Goal: Task Accomplishment & Management: Use online tool/utility

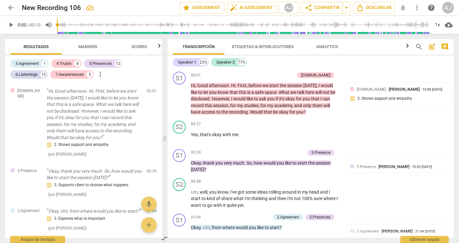
scroll to position [2204, 0]
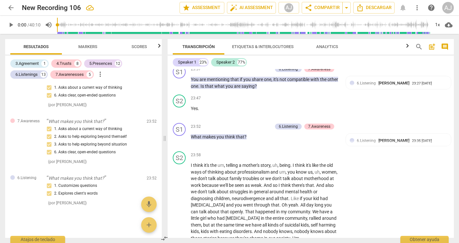
drag, startPoint x: 294, startPoint y: 213, endPoint x: 199, endPoint y: 212, distance: 94.7
copy p "is that okay for you if we do an exercise now ?"
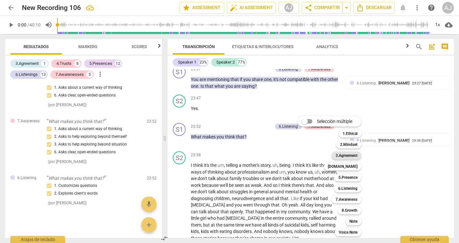
click at [350, 154] on b "3.Agreement" at bounding box center [346, 155] width 22 height 8
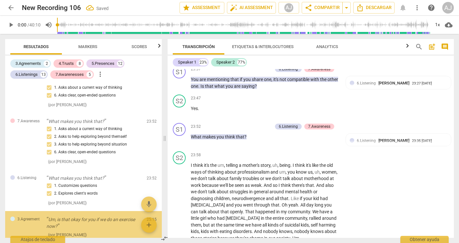
scroll to position [1763, 0]
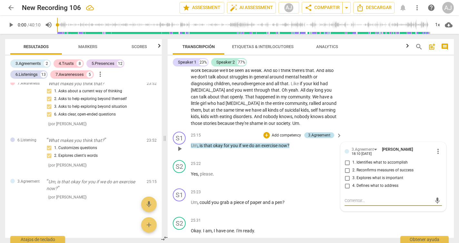
click at [326, 132] on div "3.Agreement" at bounding box center [319, 135] width 22 height 6
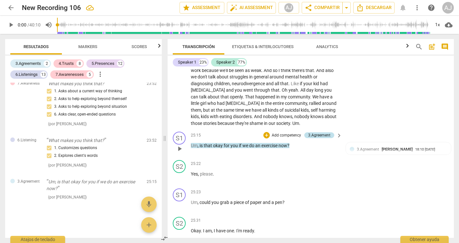
click at [331, 132] on div "3.Agreement" at bounding box center [319, 135] width 30 height 6
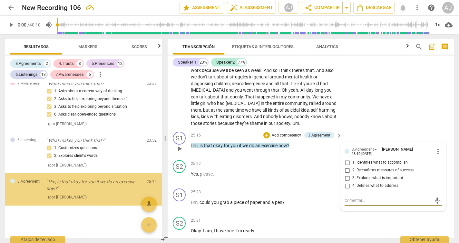
click at [434, 147] on span "more_vert" at bounding box center [438, 151] width 8 height 8
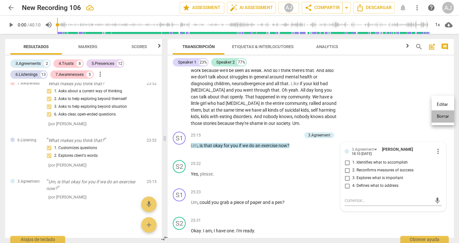
click at [437, 118] on li "Borrar" at bounding box center [442, 116] width 23 height 12
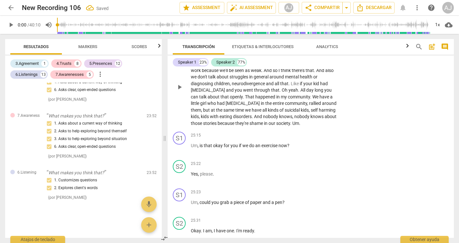
scroll to position [1731, 0]
click at [312, 132] on p "Add competency" at bounding box center [318, 135] width 31 height 6
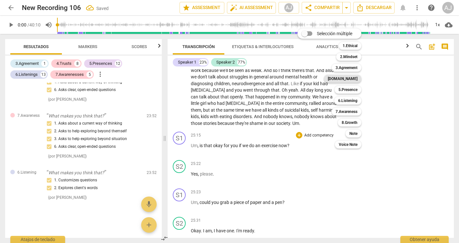
click at [355, 77] on b "[DOMAIN_NAME]" at bounding box center [343, 79] width 30 height 8
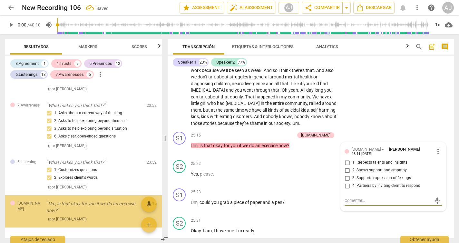
scroll to position [1763, 0]
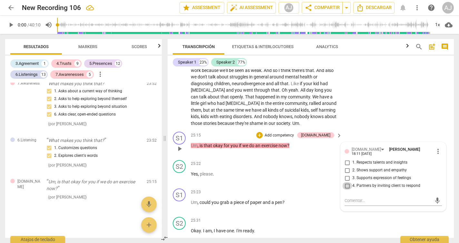
click at [347, 182] on input "4. Partners by inviting client to respond" at bounding box center [347, 186] width 10 height 8
checkbox input "true"
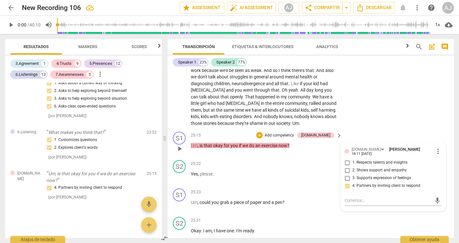
click at [294, 132] on p "Add competency" at bounding box center [279, 135] width 31 height 6
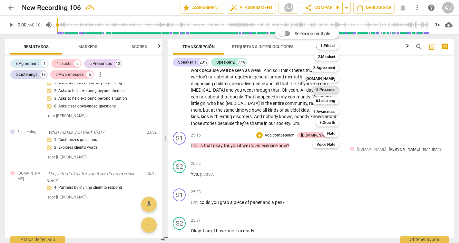
click at [327, 92] on b "5.Presence" at bounding box center [325, 90] width 19 height 8
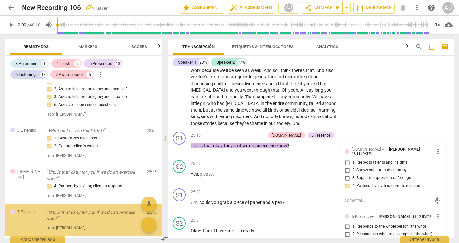
scroll to position [1803, 0]
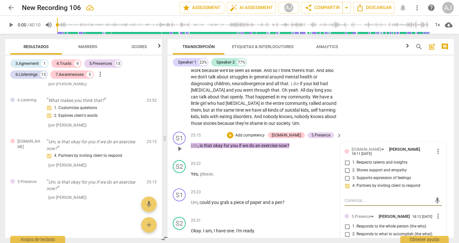
click at [347, 230] on input "2. Responds to what to accomplish (the what)" at bounding box center [347, 234] width 10 height 8
checkbox input "true"
click at [349, 238] on input "3. Supports client to choose what happens" at bounding box center [347, 242] width 10 height 8
checkbox input "true"
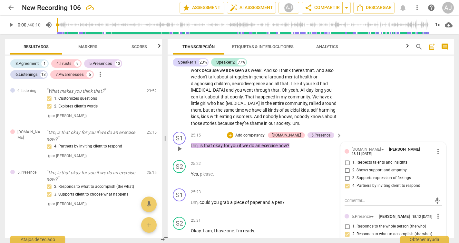
click at [265, 132] on p "Add competency" at bounding box center [250, 135] width 31 height 6
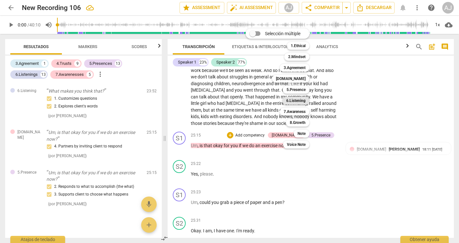
click at [303, 100] on b "6.Listening" at bounding box center [295, 101] width 19 height 8
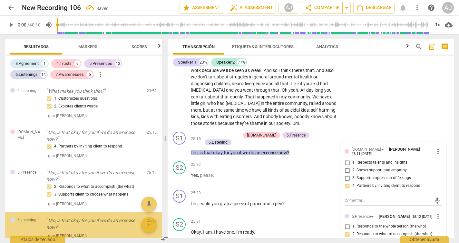
scroll to position [1850, 0]
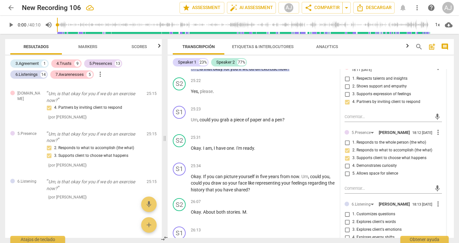
scroll to position [2403, 0]
click at [434, 199] on span "more_vert" at bounding box center [438, 203] width 8 height 8
click at [439, 168] on li "Borrar" at bounding box center [442, 166] width 23 height 12
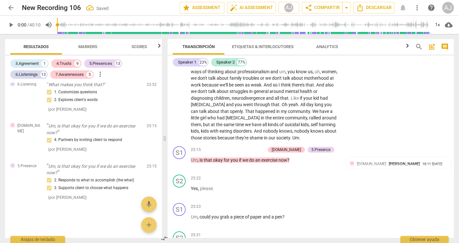
scroll to position [2271, 0]
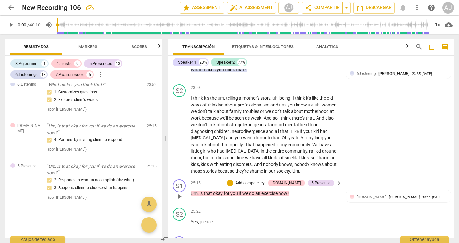
click at [265, 180] on p "Add competency" at bounding box center [250, 183] width 31 height 6
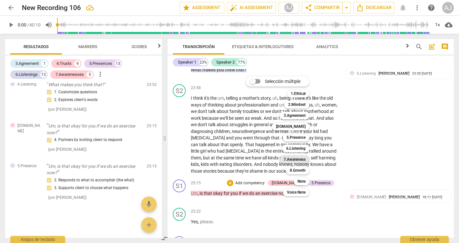
click at [292, 159] on b "7.Awareness" at bounding box center [294, 159] width 22 height 8
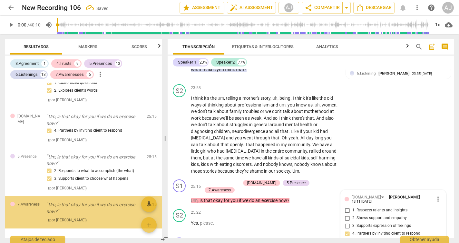
scroll to position [1850, 0]
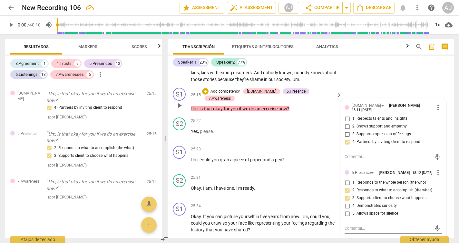
scroll to position [2363, 0]
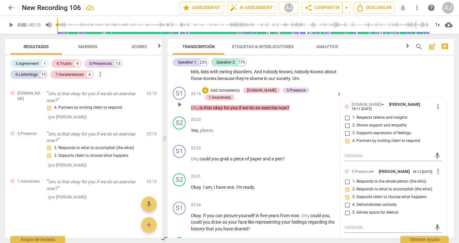
click at [441, 197] on div "[DOMAIN_NAME] [PERSON_NAME] 18:11 [DATE] more_vert 1. Respects talents and insi…" at bounding box center [392, 217] width 105 height 241
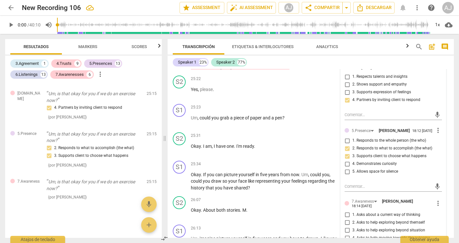
scroll to position [2408, 0]
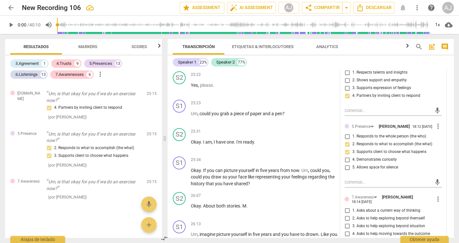
click at [402, 223] on span "3. Asks to help exploring beyond situation" at bounding box center [388, 226] width 73 height 6
click at [352, 222] on input "3. Asks to help exploring beyond situation" at bounding box center [347, 226] width 10 height 8
checkbox input "true"
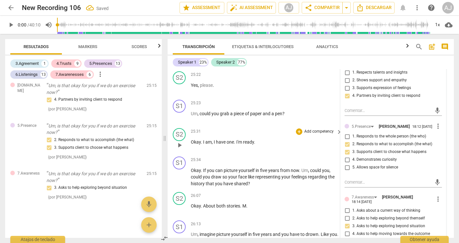
click at [312, 128] on div "25:31 + Add competency keyboard_arrow_right Okay . I am , I have one . I'm read…" at bounding box center [267, 139] width 152 height 23
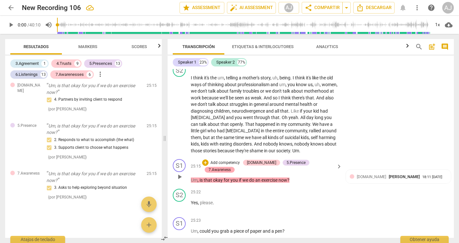
scroll to position [2290, 0]
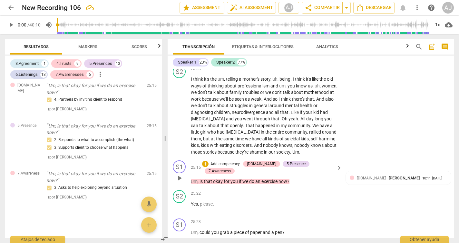
click at [240, 161] on p "Add competency" at bounding box center [225, 164] width 31 height 6
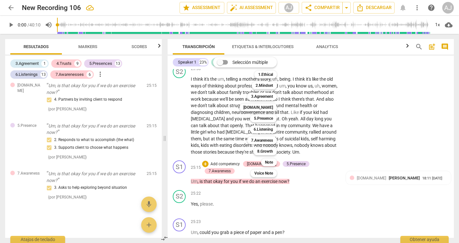
click at [299, 156] on div at bounding box center [229, 121] width 459 height 243
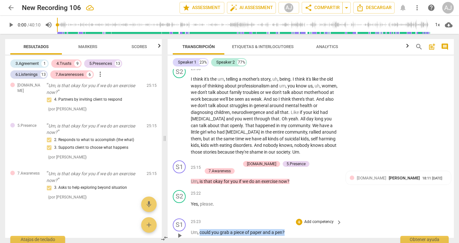
drag, startPoint x: 285, startPoint y: 184, endPoint x: 200, endPoint y: 182, distance: 85.4
click at [200, 229] on p "Um , could you grab a piece of paper and a pen ?" at bounding box center [265, 232] width 148 height 7
copy p "could you grab a piece of paper and a pen ?"
click at [317, 219] on p "Add competency" at bounding box center [318, 222] width 31 height 6
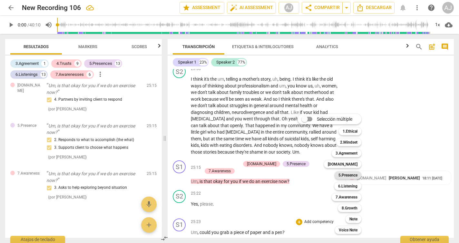
click at [345, 175] on b "5.Presence" at bounding box center [347, 175] width 19 height 8
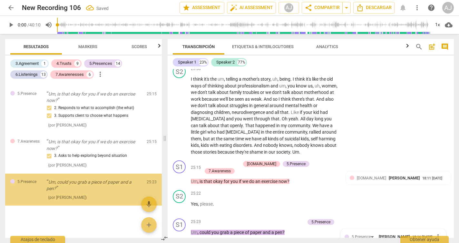
scroll to position [2381, 0]
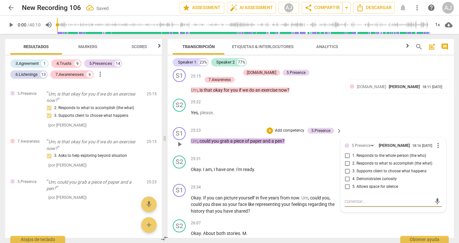
click at [352, 168] on span "3. Supports client to choose what happens" at bounding box center [389, 171] width 74 height 6
click at [352, 167] on input "3. Supports client to choose what happens" at bounding box center [347, 171] width 10 height 8
checkbox input "true"
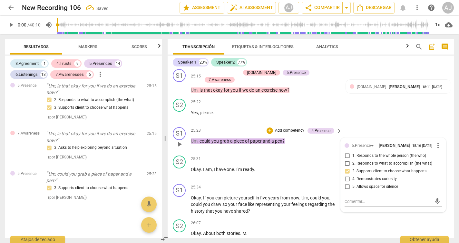
click at [377, 160] on span "2. Responds to what to accomplish (the what)" at bounding box center [392, 163] width 80 height 6
click at [352, 159] on input "2. Responds to what to accomplish (the what)" at bounding box center [347, 163] width 10 height 8
checkbox input "true"
click at [299, 128] on p "Add competency" at bounding box center [289, 131] width 31 height 6
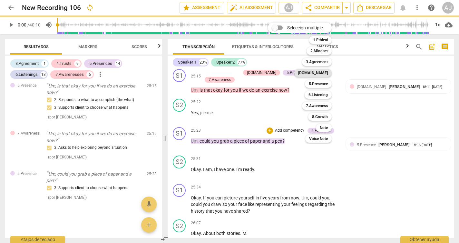
click at [318, 75] on b "[DOMAIN_NAME]" at bounding box center [313, 73] width 30 height 8
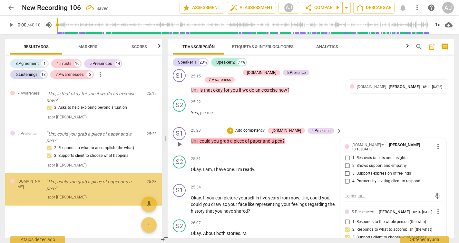
scroll to position [1937, 0]
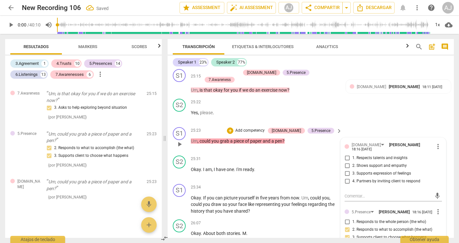
click at [355, 178] on span "4. Partners by inviting client to respond" at bounding box center [386, 181] width 68 height 6
click at [352, 177] on input "4. Partners by inviting client to respond" at bounding box center [347, 181] width 10 height 8
checkbox input "true"
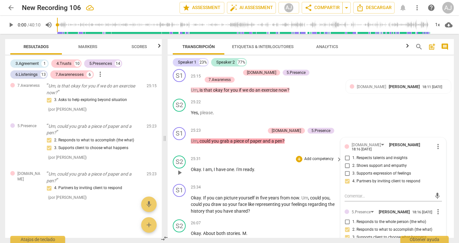
click at [271, 155] on div "25:31 + Add competency keyboard_arrow_right Okay . I am , I have one . I'm read…" at bounding box center [267, 166] width 152 height 23
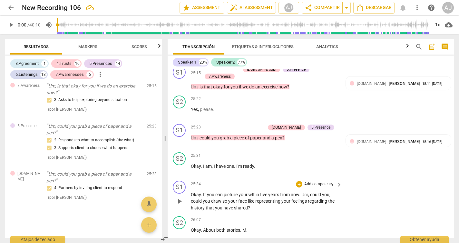
scroll to position [2381, 0]
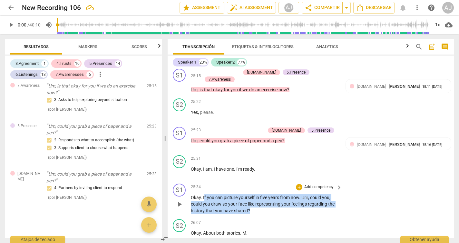
drag, startPoint x: 253, startPoint y: 163, endPoint x: 204, endPoint y: 150, distance: 51.2
click at [204, 194] on p "Okay . If you can picture yourself [DATE][DATE] . Um , could you , could you dr…" at bounding box center [265, 204] width 148 height 20
copy p "f you can picture yourself [DATE][DATE] . Um , could you , could you draw so yo…"
click at [222, 201] on span "so" at bounding box center [225, 203] width 6 height 5
drag, startPoint x: 252, startPoint y: 163, endPoint x: 191, endPoint y: 151, distance: 62.4
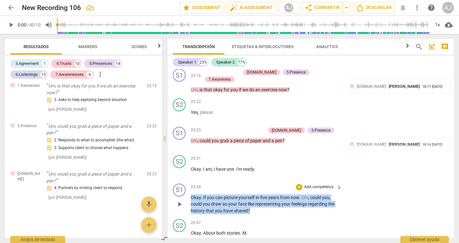
click at [191, 194] on p "Okay . If you can picture yourself [DATE][DATE] . Um , could you , could you dr…" at bounding box center [265, 204] width 148 height 20
copy p "Okay . If you can picture yourself [DATE][DATE] . Um , could you , could you dr…"
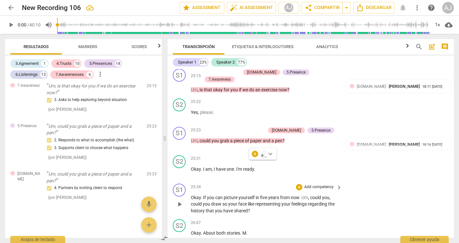
click at [312, 184] on p "Add competency" at bounding box center [318, 187] width 31 height 6
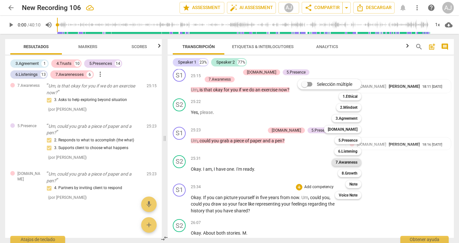
click at [340, 162] on b "7.Awareness" at bounding box center [346, 162] width 22 height 8
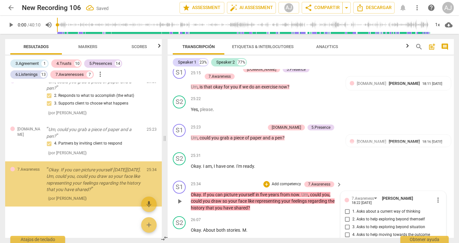
scroll to position [1990, 0]
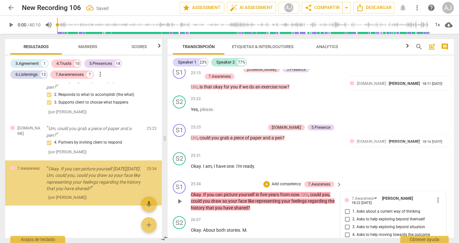
click at [355, 208] on span "1. Asks about a current way of thinking" at bounding box center [386, 211] width 68 height 6
click at [352, 207] on input "1. Asks about a current way of thinking" at bounding box center [347, 211] width 10 height 8
checkbox input "true"
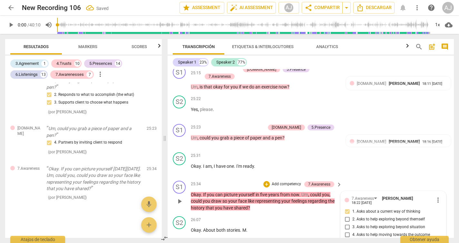
click at [353, 216] on span "2. Asks to help exploring beyond themself" at bounding box center [388, 219] width 72 height 6
click at [352, 215] on input "2. Asks to help exploring beyond themself" at bounding box center [347, 219] width 10 height 8
checkbox input "true"
click at [349, 240] on input "5. Shares observations and comments without attachment" at bounding box center [347, 244] width 10 height 8
checkbox input "true"
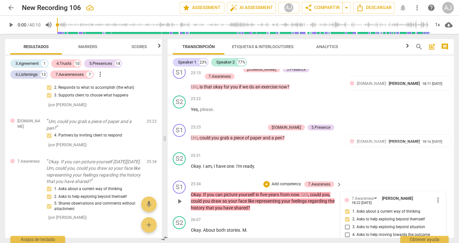
click at [291, 181] on p "Add competency" at bounding box center [286, 184] width 31 height 6
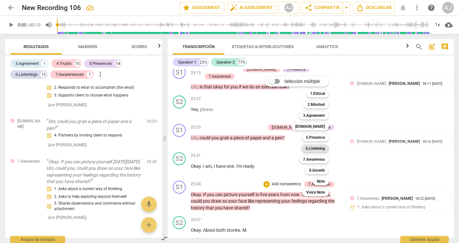
click at [321, 147] on b "6.Listening" at bounding box center [314, 148] width 19 height 8
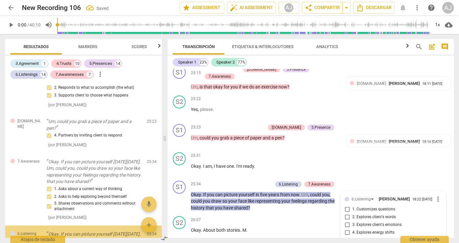
scroll to position [2061, 0]
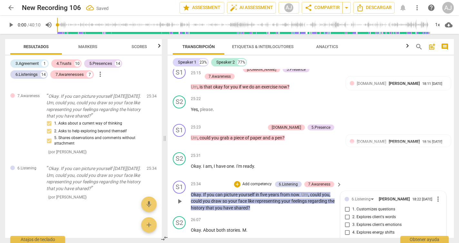
click at [350, 221] on input "3. Explores client's emotions" at bounding box center [347, 225] width 10 height 8
checkbox input "true"
click at [347, 228] on input "4. Explores energy shifts" at bounding box center [347, 232] width 10 height 8
checkbox input "true"
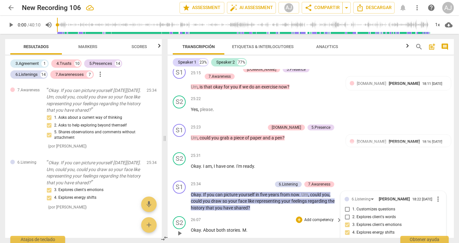
click at [312, 217] on p "Add competency" at bounding box center [318, 220] width 31 height 6
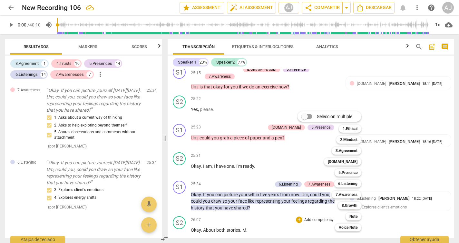
click at [287, 183] on div at bounding box center [229, 121] width 459 height 243
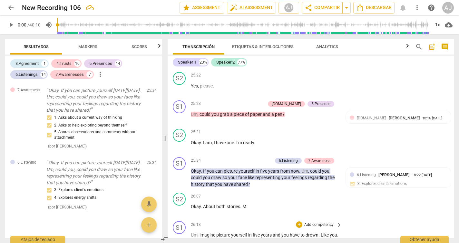
scroll to position [2410, 0]
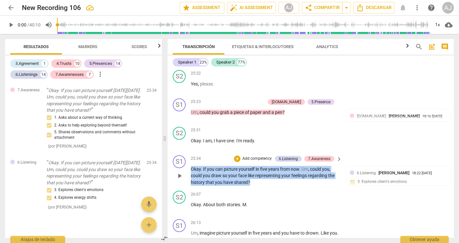
drag, startPoint x: 253, startPoint y: 136, endPoint x: 185, endPoint y: 119, distance: 69.4
click at [185, 152] on div "S1 play_arrow pause 25:34 + Add competency 6.Listening 7.Awareness keyboard_arr…" at bounding box center [311, 170] width 286 height 36
copy p "Okay . If you can picture yourself [DATE][DATE] . Um , could you , could you dr…"
drag, startPoint x: 250, startPoint y: 135, endPoint x: 203, endPoint y: 121, distance: 48.8
click at [203, 166] on p "Okay . If you can picture yourself [DATE][DATE] . Um , could you , could you dr…" at bounding box center [265, 176] width 148 height 20
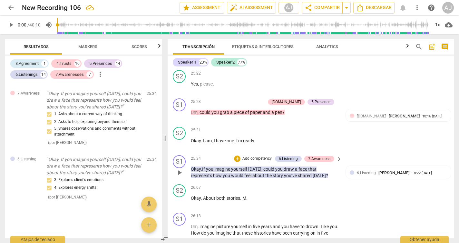
click at [328, 166] on span ". If you imagine yourself [DATE], could you draw a face that represents how you…" at bounding box center [259, 172] width 137 height 12
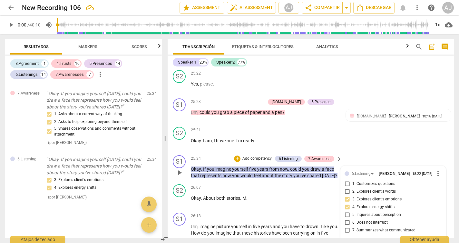
click at [335, 173] on span "?" at bounding box center [336, 175] width 2 height 5
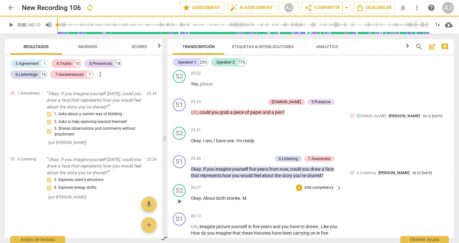
click at [362, 181] on div "S2 play_arrow pause 26:07 + Add competency keyboard_arrow_right Okay . About bo…" at bounding box center [311, 195] width 286 height 28
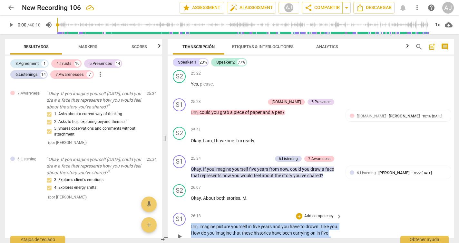
drag, startPoint x: 320, startPoint y: 197, endPoint x: 191, endPoint y: 178, distance: 130.6
click at [191, 223] on p "Um , imagine picture yourself [DATE] and you have to drown . Like you . How do …" at bounding box center [265, 236] width 148 height 26
copy p "Um , imagine picture yourself [DATE] and you have to drown . Like you . How do …"
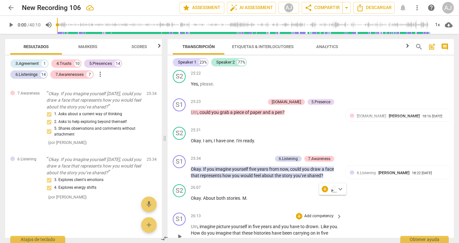
click at [327, 213] on p "Add competency" at bounding box center [318, 216] width 31 height 6
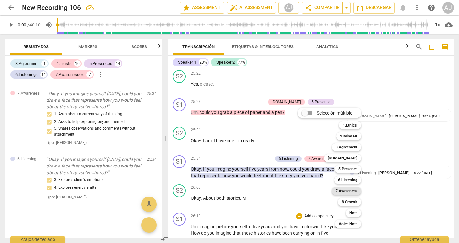
click at [346, 190] on b "7.Awareness" at bounding box center [346, 191] width 22 height 8
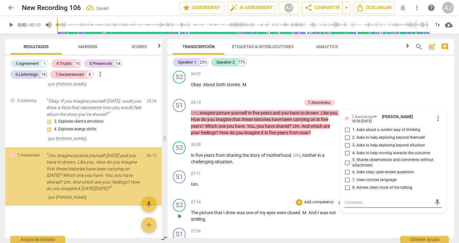
scroll to position [2140, 0]
click at [360, 127] on span "1. Asks about a current way of thinking" at bounding box center [386, 130] width 68 height 6
click at [352, 126] on input "1. Asks about a current way of thinking" at bounding box center [347, 130] width 10 height 8
checkbox input "true"
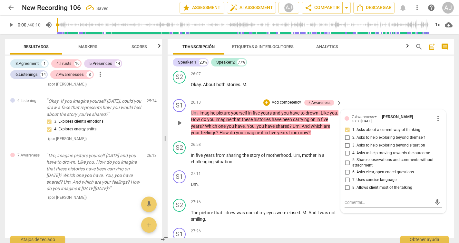
click at [357, 135] on span "2. Asks to help exploring beyond themself" at bounding box center [388, 138] width 72 height 6
click at [352, 134] on input "2. Asks to help exploring beyond themself" at bounding box center [347, 138] width 10 height 8
checkbox input "true"
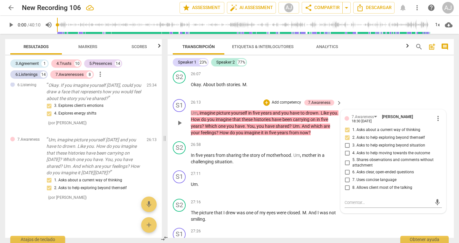
click at [377, 157] on span "5. Shares observations and comments without attachment" at bounding box center [395, 162] width 87 height 11
click at [352, 158] on input "5. Shares observations and comments without attachment" at bounding box center [347, 162] width 10 height 8
checkbox input "true"
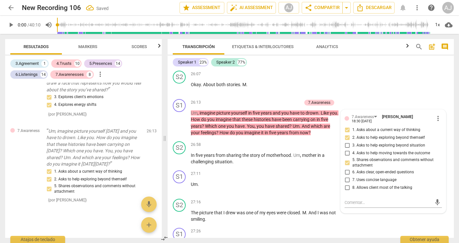
scroll to position [2509, 0]
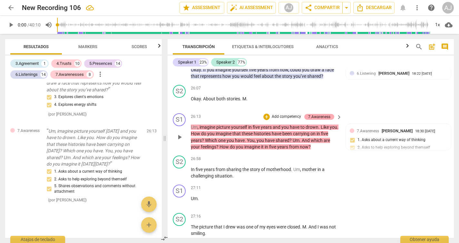
click at [321, 114] on div "7.Awareness" at bounding box center [319, 117] width 22 height 6
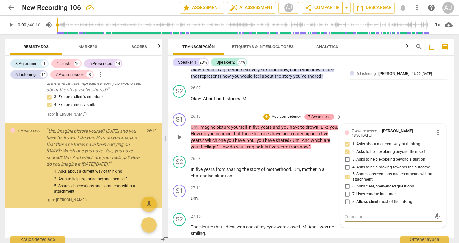
scroll to position [2167, 0]
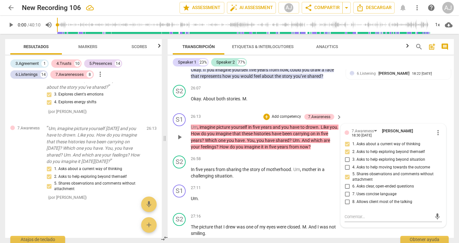
click at [351, 163] on label "4. Asks to help moving towards the outcome" at bounding box center [390, 167] width 97 height 8
click at [351, 163] on input "4. Asks to help moving towards the outcome" at bounding box center [347, 167] width 10 height 8
checkbox input "true"
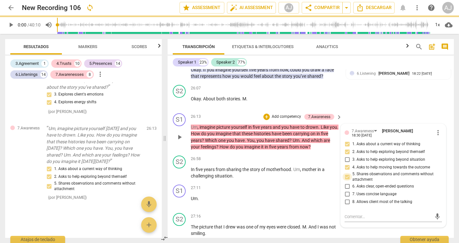
click at [348, 173] on input "5. Shares observations and comments without attachment" at bounding box center [347, 177] width 10 height 8
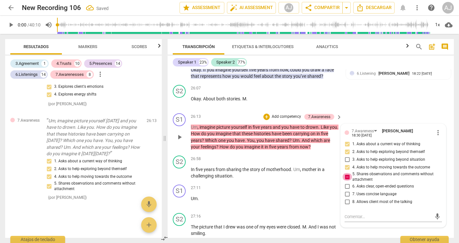
click at [346, 173] on input "5. Shares observations and comments without attachment" at bounding box center [347, 177] width 10 height 8
checkbox input "false"
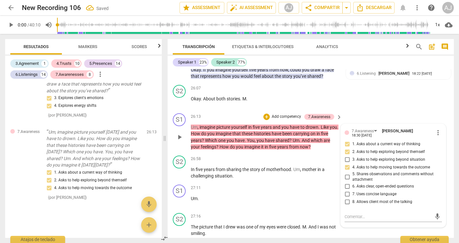
scroll to position [2164, 0]
click at [325, 124] on p "Um , imagine picture yourself [DATE] and you have to drown . Like you . How do …" at bounding box center [265, 137] width 148 height 26
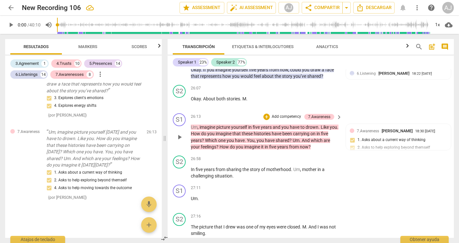
scroll to position [2406, 0]
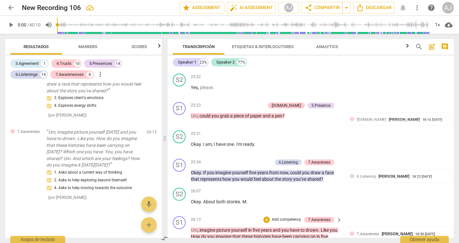
click at [283, 216] on p "Add competency" at bounding box center [286, 219] width 31 height 6
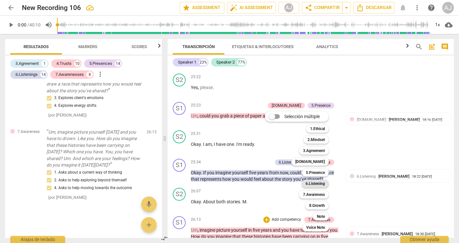
click at [309, 184] on b "6.Listening" at bounding box center [314, 183] width 19 height 8
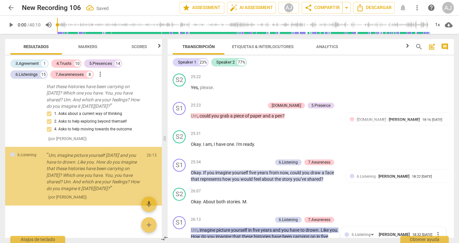
scroll to position [2510, 0]
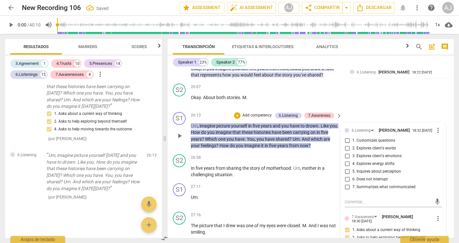
click at [366, 153] on span "3. Explores client's emotions" at bounding box center [376, 156] width 49 height 6
click at [352, 152] on input "3. Explores client's emotions" at bounding box center [347, 156] width 10 height 8
checkbox input "true"
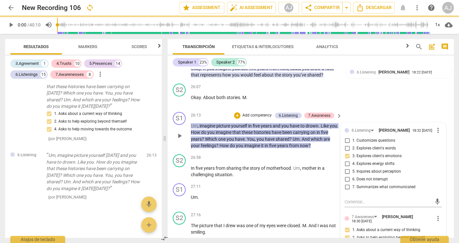
click at [364, 161] on span "4. Explores energy shifts" at bounding box center [373, 164] width 42 height 6
click at [352, 160] on input "4. Explores energy shifts" at bounding box center [347, 164] width 10 height 8
checkbox input "true"
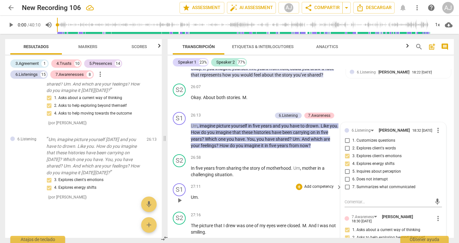
click at [292, 183] on div "27:11 + Add competency keyboard_arrow_right Um ." at bounding box center [267, 194] width 152 height 23
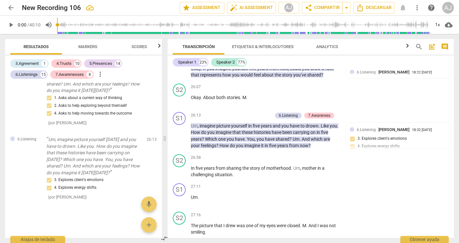
drag, startPoint x: 233, startPoint y: 224, endPoint x: 202, endPoint y: 204, distance: 36.5
copy p "Okay . So you have chosen the first history . M . And the eyes are closed and n…"
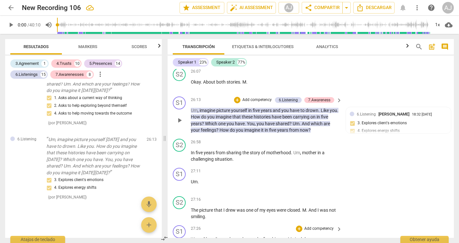
scroll to position [2527, 0]
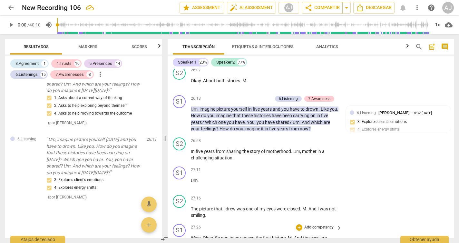
click at [240, 234] on p "Wow . Okay . So you have chosen the first history . M . And the eyes are closed…" at bounding box center [265, 247] width 148 height 26
click at [320, 235] on span "eyes" at bounding box center [315, 237] width 10 height 5
click at [216, 235] on span "So" at bounding box center [218, 237] width 6 height 5
click at [301, 235] on span "And" at bounding box center [296, 237] width 9 height 5
drag, startPoint x: 279, startPoint y: 194, endPoint x: 203, endPoint y: 187, distance: 76.3
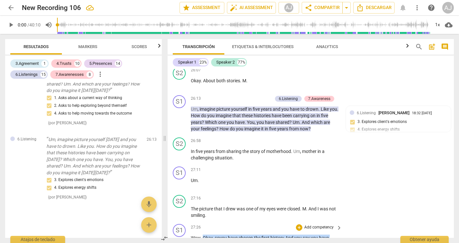
click at [203, 234] on p "Wow . Okay, s o you have chosen the first history . And you say you have one ey…" at bounding box center [265, 247] width 148 height 26
click at [335, 224] on span "keyboard_arrow_right" at bounding box center [339, 228] width 8 height 8
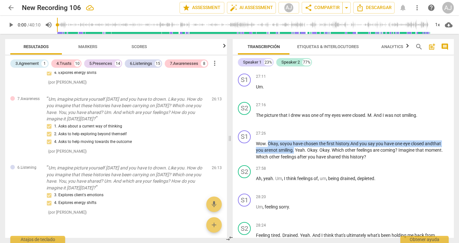
scroll to position [2258, 0]
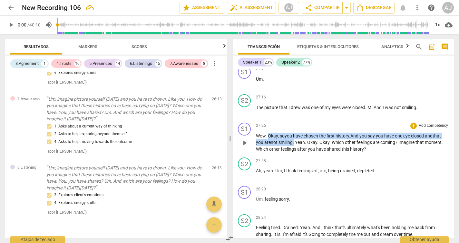
click at [423, 123] on p "Add competency" at bounding box center [433, 126] width 31 height 6
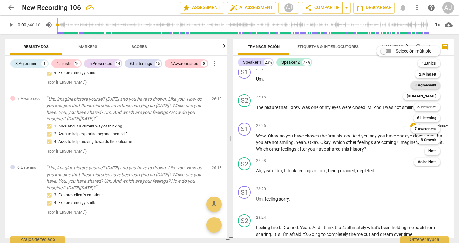
click at [429, 84] on b "3.Agreement" at bounding box center [425, 85] width 22 height 8
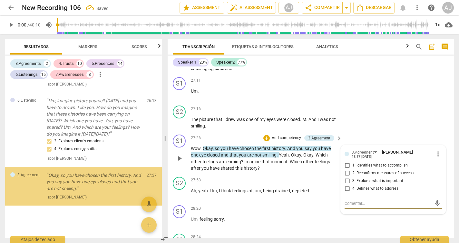
scroll to position [2281, 0]
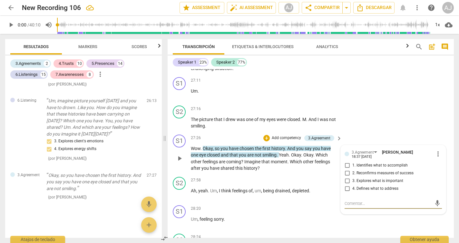
click at [288, 159] on span "." at bounding box center [288, 161] width 2 height 5
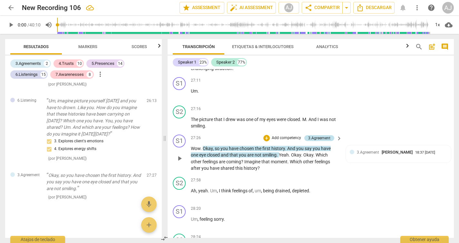
click at [319, 135] on div "3.Agreement" at bounding box center [319, 138] width 22 height 6
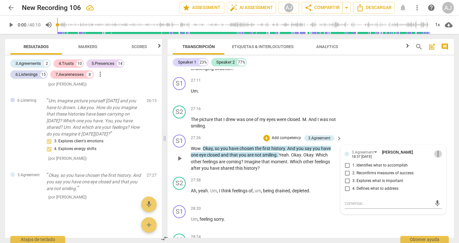
click at [435, 150] on span "more_vert" at bounding box center [438, 154] width 8 height 8
click at [437, 115] on li "Borrar" at bounding box center [442, 116] width 23 height 12
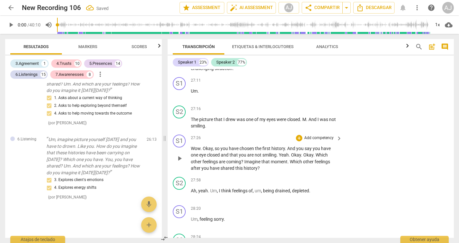
scroll to position [2243, 0]
click at [310, 135] on p "Add competency" at bounding box center [318, 138] width 31 height 6
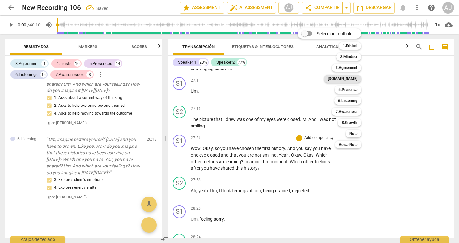
click at [348, 78] on b "[DOMAIN_NAME]" at bounding box center [343, 79] width 30 height 8
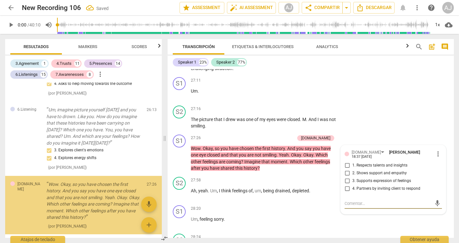
scroll to position [2301, 0]
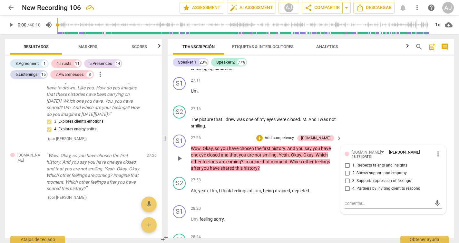
click at [297, 159] on span "Which" at bounding box center [296, 161] width 13 height 5
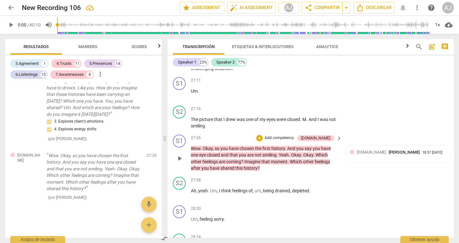
click at [361, 132] on div "S1 play_arrow pause 27:26 + Add competency [DOMAIN_NAME] keyboard_arrow_right W…" at bounding box center [311, 153] width 286 height 42
click at [284, 146] on span "history" at bounding box center [278, 148] width 14 height 5
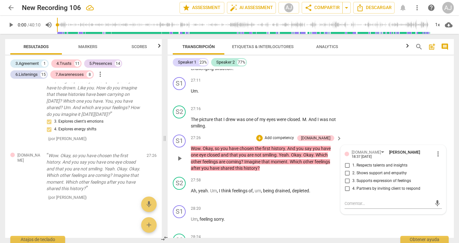
click at [289, 146] on span "And" at bounding box center [291, 148] width 9 height 5
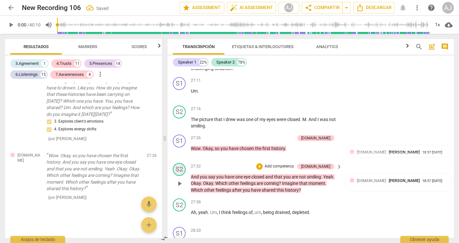
click at [182, 163] on div "S2" at bounding box center [179, 169] width 13 height 13
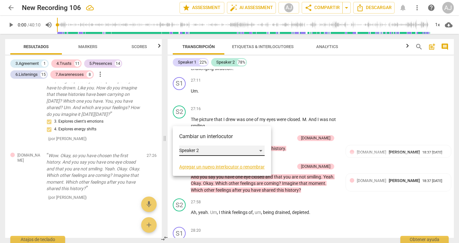
click at [200, 150] on div "Speaker 2" at bounding box center [221, 150] width 85 height 10
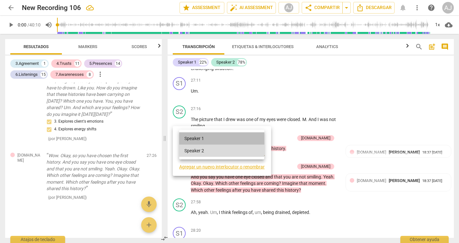
click at [204, 138] on li "Speaker 1" at bounding box center [221, 138] width 85 height 12
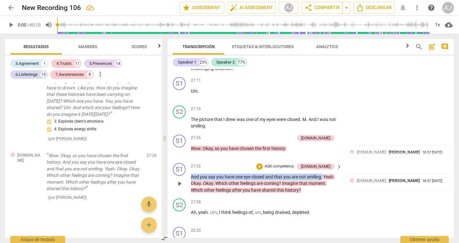
drag, startPoint x: 323, startPoint y: 128, endPoint x: 190, endPoint y: 128, distance: 132.4
click at [190, 160] on div "S1 play_arrow pause 27:32 + Add competency [DOMAIN_NAME] keyboard_arrow_right A…" at bounding box center [311, 178] width 286 height 36
copy p "And you say you have one eye closed and that you are not smiling ."
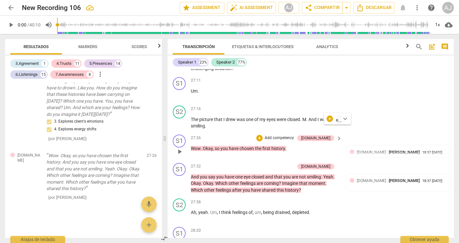
click at [288, 145] on p "Wow . Okay , so you have chosen the first history ." at bounding box center [265, 148] width 148 height 7
click at [284, 146] on span "history" at bounding box center [278, 148] width 14 height 5
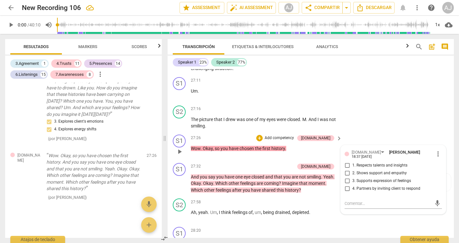
click at [283, 146] on span "history" at bounding box center [278, 148] width 14 height 5
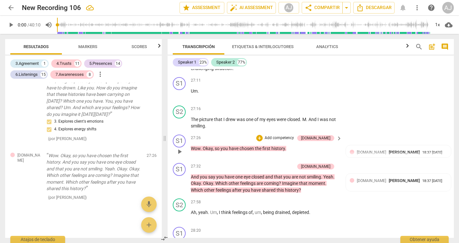
click at [285, 146] on span "history" at bounding box center [278, 148] width 14 height 5
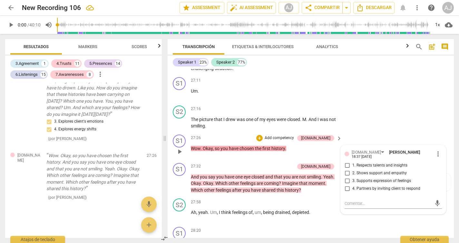
click at [286, 146] on span "." at bounding box center [285, 148] width 1 height 5
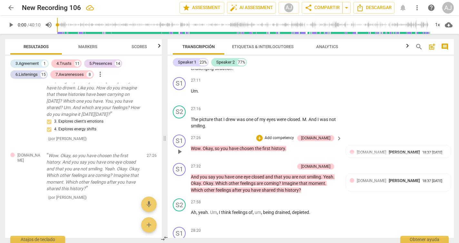
paste p
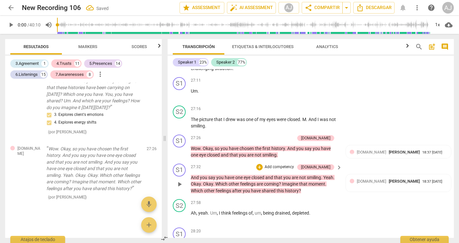
click at [324, 174] on p "And you say you have one eye closed and that you are not smiling . Yeah . Okay …" at bounding box center [265, 184] width 148 height 20
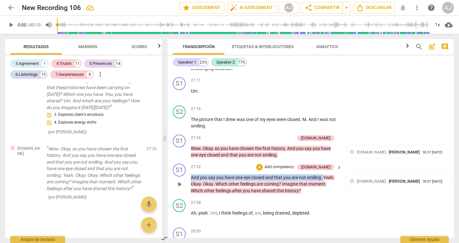
drag, startPoint x: 324, startPoint y: 127, endPoint x: 188, endPoint y: 128, distance: 135.6
click at [188, 161] on div "S1 play_arrow pause 27:32 + Add competency [DOMAIN_NAME] keyboard_arrow_right A…" at bounding box center [311, 179] width 286 height 36
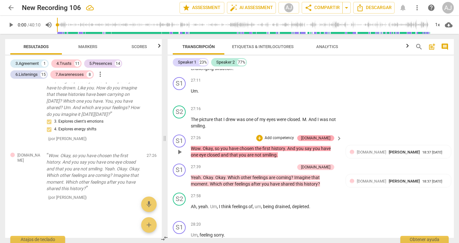
click at [321, 135] on div "[DOMAIN_NAME]" at bounding box center [315, 138] width 29 height 6
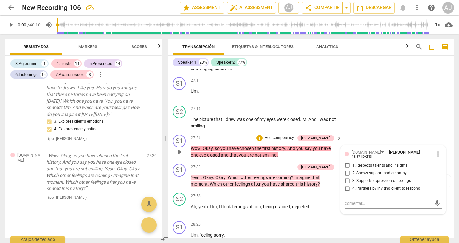
click at [376, 178] on span "3. Supports expression of feelings" at bounding box center [381, 181] width 59 height 6
click at [352, 177] on input "3. Supports expression of feelings" at bounding box center [347, 181] width 10 height 8
checkbox input "true"
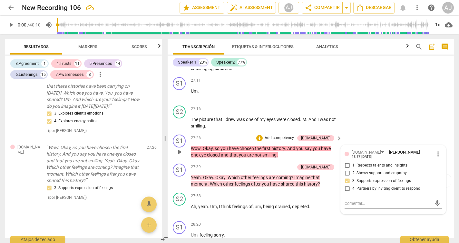
click at [294, 135] on p "Add competency" at bounding box center [279, 138] width 31 height 6
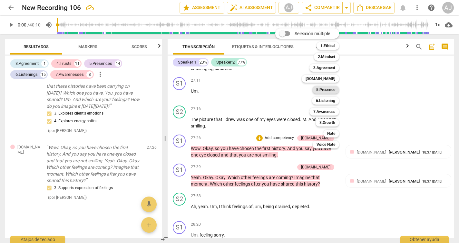
click at [329, 88] on b "5.Presence" at bounding box center [325, 90] width 19 height 8
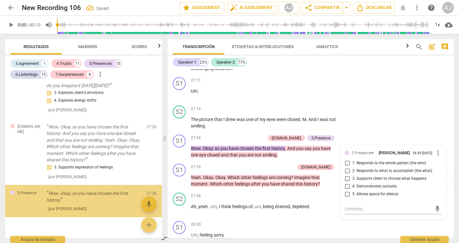
scroll to position [2340, 0]
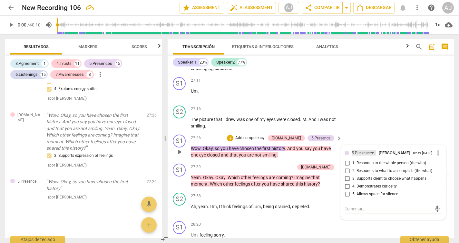
click at [362, 150] on div "5.Presence" at bounding box center [360, 153] width 19 height 6
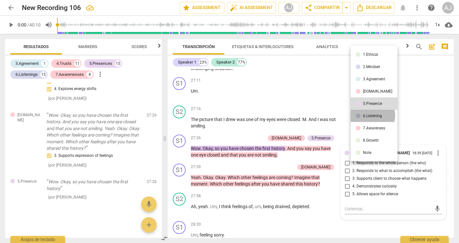
click at [372, 115] on div "6.Listening" at bounding box center [372, 116] width 19 height 4
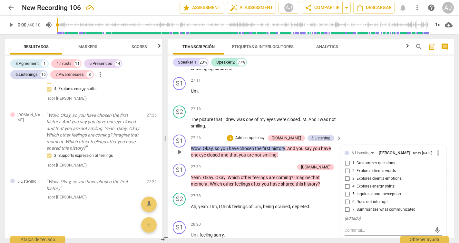
click at [347, 206] on input "7. Summarizes what communicated" at bounding box center [347, 210] width 10 height 8
checkbox input "true"
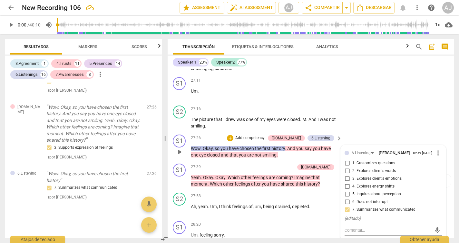
click at [265, 135] on p "Add competency" at bounding box center [250, 138] width 31 height 6
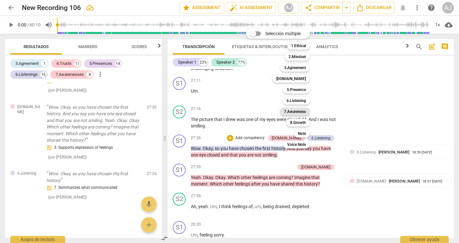
click at [295, 110] on b "7.Awareness" at bounding box center [295, 112] width 22 height 8
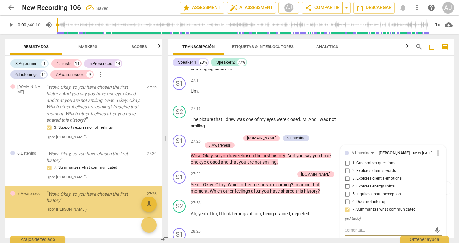
scroll to position [2380, 0]
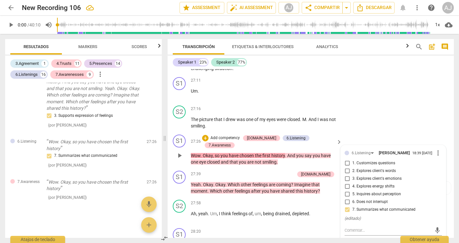
click at [442, 197] on div "6.Listening [PERSON_NAME] 18:39 [DATE] more_vert 1. Customizes questions 2. Exp…" at bounding box center [392, 243] width 105 height 196
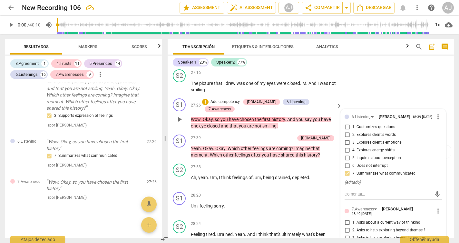
scroll to position [2664, 0]
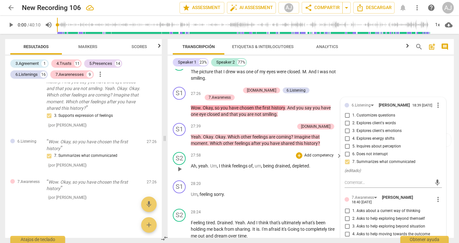
click at [332, 149] on div "S2 play_arrow pause 27:58 + Add competency keyboard_arrow_right Ah , yeah . Um …" at bounding box center [311, 163] width 286 height 28
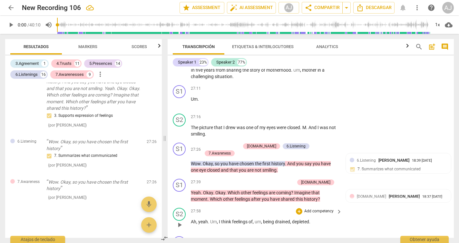
scroll to position [2606, 0]
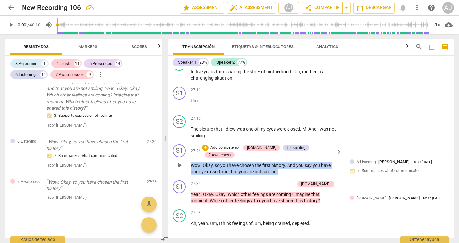
drag, startPoint x: 283, startPoint y: 114, endPoint x: 190, endPoint y: 109, distance: 92.6
click at [190, 141] on div "S1 play_arrow pause 27:26 + Add competency [DOMAIN_NAME] 6.Listening 7.Awarenes…" at bounding box center [311, 159] width 286 height 36
click at [240, 145] on p "Add competency" at bounding box center [225, 148] width 31 height 6
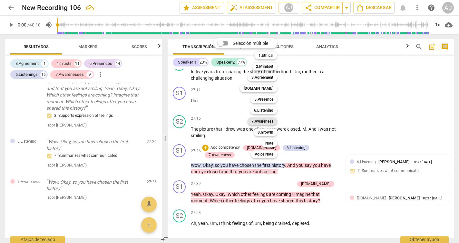
click at [263, 121] on b "7.Awareness" at bounding box center [262, 121] width 22 height 8
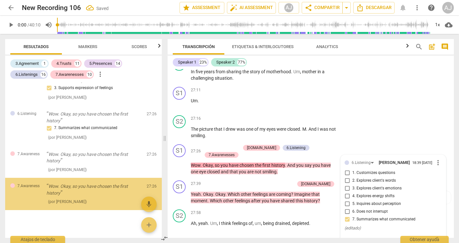
scroll to position [2412, 0]
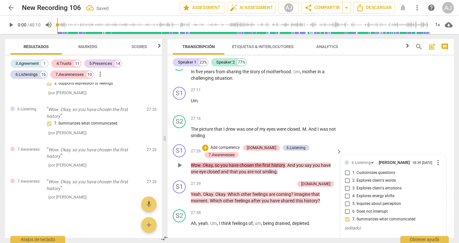
click at [439, 225] on div "( editado )" at bounding box center [392, 228] width 97 height 6
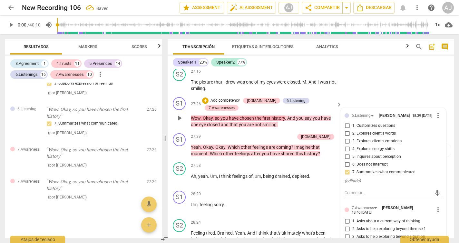
scroll to position [2655, 0]
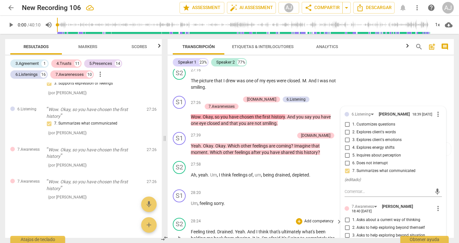
click at [448, 215] on div "S2 play_arrow pause 28:24 + Add competency keyboard_arrow_right Feeling tired .…" at bounding box center [311, 233] width 286 height 36
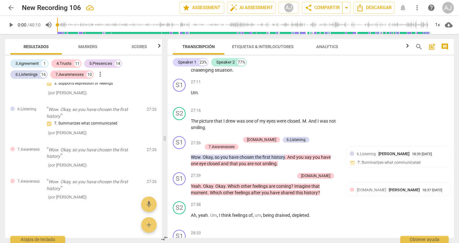
scroll to position [2609, 0]
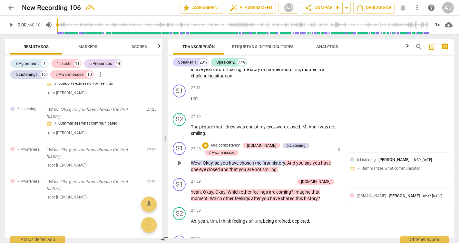
click at [239, 142] on p "Add competency" at bounding box center [225, 145] width 31 height 6
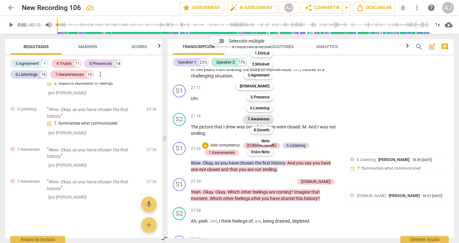
click at [267, 118] on b "7.Awareness" at bounding box center [258, 119] width 22 height 8
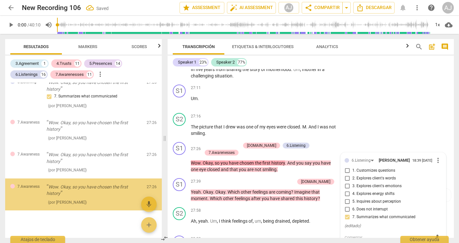
scroll to position [2443, 0]
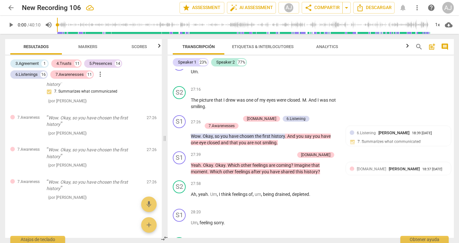
scroll to position [2619, 0]
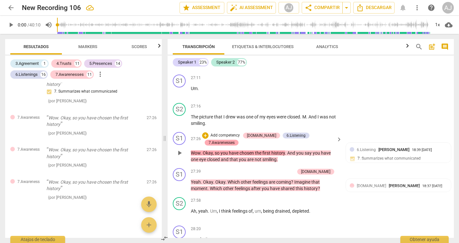
click at [235, 139] on div "7.Awarenesses" at bounding box center [221, 142] width 26 height 6
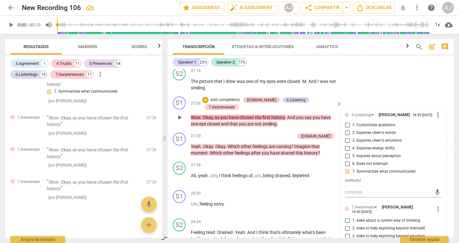
scroll to position [2653, 0]
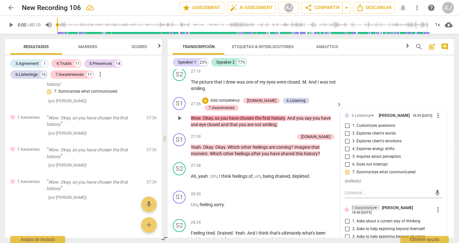
click at [373, 205] on div "7.Awareness" at bounding box center [365, 207] width 28 height 5
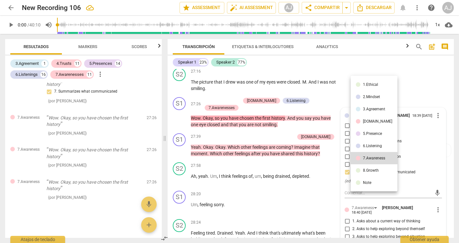
click at [435, 159] on div at bounding box center [229, 121] width 459 height 243
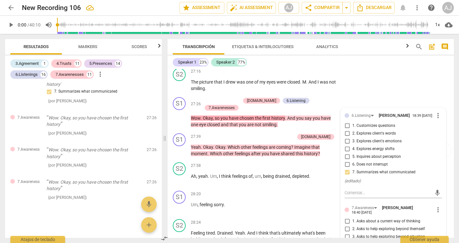
click at [435, 206] on span "more_vert" at bounding box center [438, 210] width 8 height 8
click at [442, 172] on li "Borrar" at bounding box center [442, 172] width 23 height 12
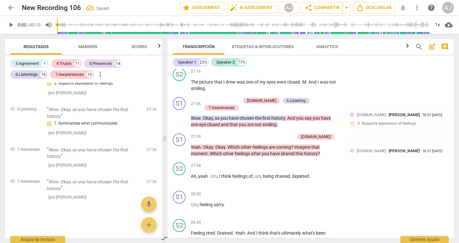
scroll to position [2412, 0]
click at [405, 188] on div "S1 play_arrow pause 28:20 + Add competency keyboard_arrow_right Um , feeling so…" at bounding box center [311, 202] width 286 height 28
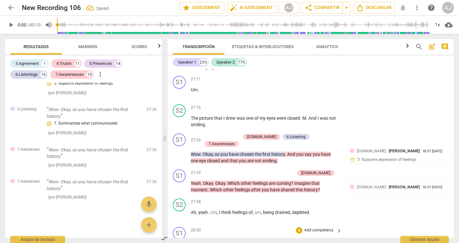
scroll to position [2612, 0]
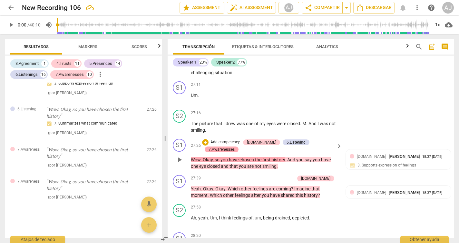
click at [235, 146] on div "7.Awarenesses" at bounding box center [221, 149] width 26 height 6
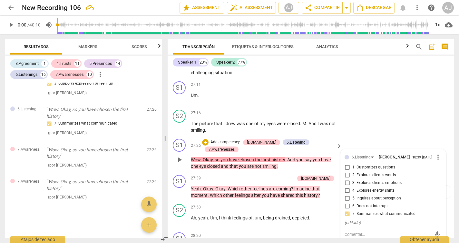
click at [439, 216] on li "Borrar" at bounding box center [442, 213] width 23 height 12
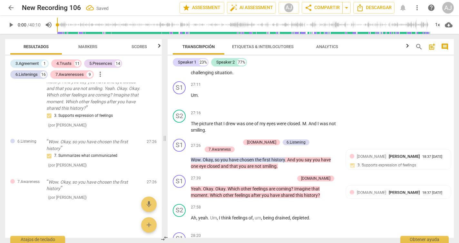
scroll to position [2380, 0]
click at [231, 146] on div "7.Awareness" at bounding box center [219, 149] width 22 height 6
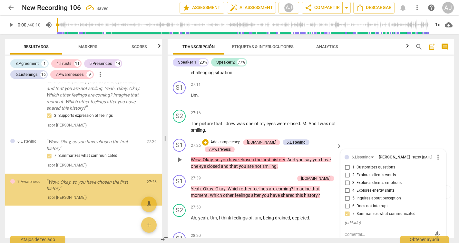
click at [440, 191] on div "6.Listening [PERSON_NAME] 18:39 [DATE] more_vert 1. Customizes questions 2. Exp…" at bounding box center [392, 247] width 105 height 196
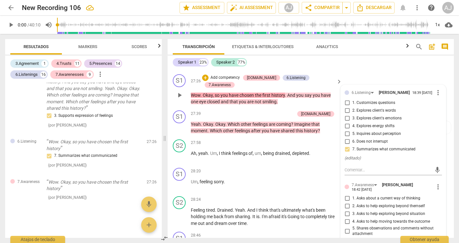
scroll to position [2682, 0]
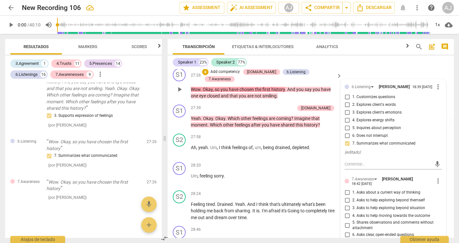
click at [435, 177] on span "more_vert" at bounding box center [438, 181] width 8 height 8
click at [436, 145] on li "Borrar" at bounding box center [442, 143] width 23 height 12
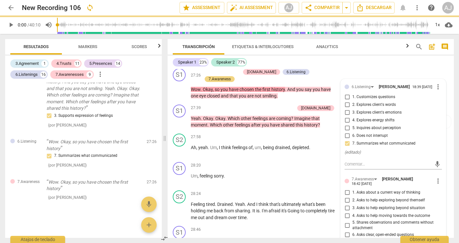
scroll to position [2348, 0]
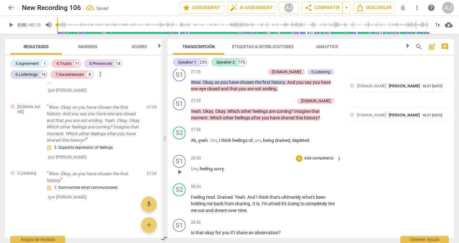
click at [405, 152] on div "S1 play_arrow pause 28:20 + Add competency keyboard_arrow_right Um , feeling so…" at bounding box center [311, 166] width 286 height 28
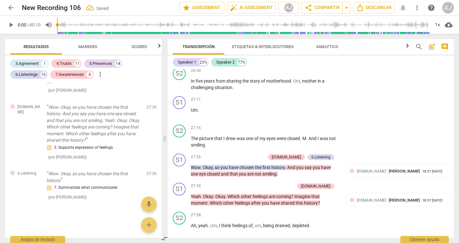
scroll to position [2595, 0]
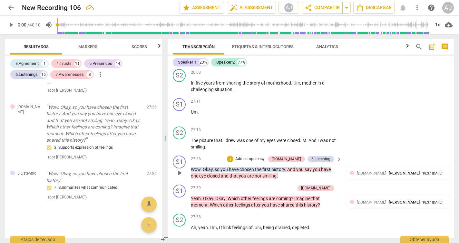
click at [265, 156] on p "Add competency" at bounding box center [250, 159] width 31 height 6
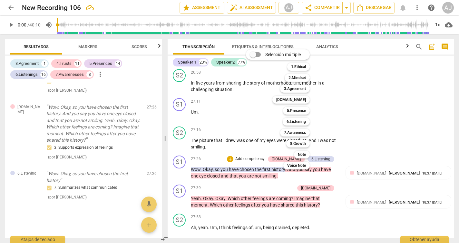
click at [267, 132] on div "Selección múltiple m 1.Ethical 1 2.Mindset 2 3.Agreement 3 [DOMAIN_NAME] 4 5.Pr…" at bounding box center [282, 109] width 79 height 123
click at [243, 147] on div at bounding box center [229, 121] width 459 height 243
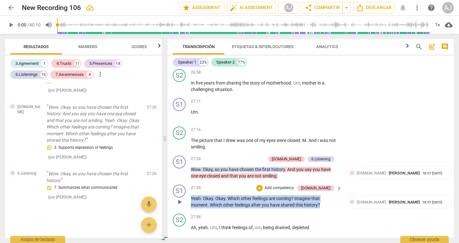
drag, startPoint x: 320, startPoint y: 154, endPoint x: 188, endPoint y: 146, distance: 131.7
click at [188, 182] on div "S1 play_arrow pause 27:39 + Add competency [DOMAIN_NAME] keyboard_arrow_right Y…" at bounding box center [311, 196] width 286 height 29
copy p "Yeah . Okay . Okay . Which other feelings are coming ? Imagine that moment . Wh…"
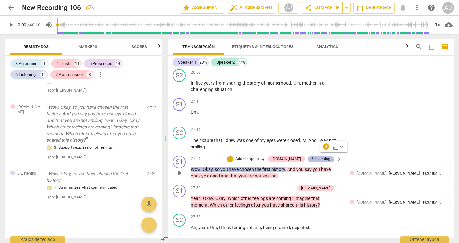
click at [316, 156] on div "6.Listening" at bounding box center [320, 159] width 19 height 6
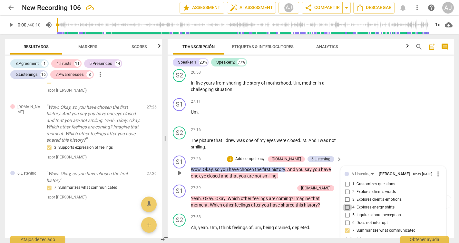
click at [346, 203] on input "4. Explores energy shifts" at bounding box center [347, 207] width 10 height 8
checkbox input "true"
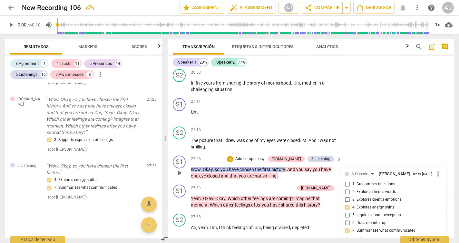
click at [265, 156] on p "Add competency" at bounding box center [250, 159] width 31 height 6
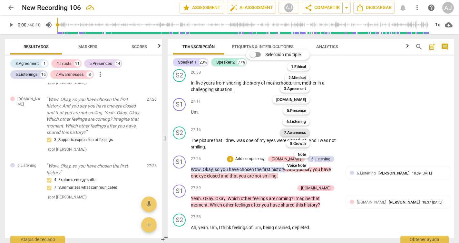
click at [295, 131] on b "7.Awareness" at bounding box center [295, 133] width 22 height 8
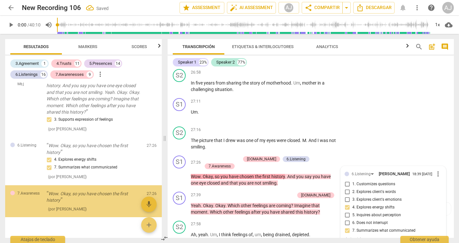
scroll to position [2388, 0]
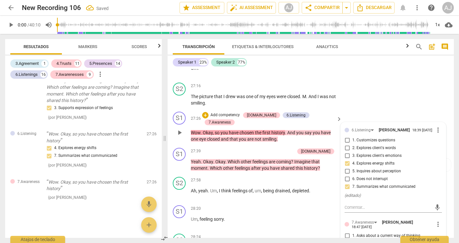
scroll to position [2642, 0]
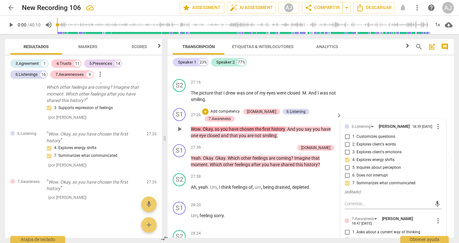
checkbox input "true"
click at [448, 141] on div "S1 play_arrow pause 27:39 + Add competency [DOMAIN_NAME] keyboard_arrow_right Y…" at bounding box center [311, 155] width 286 height 29
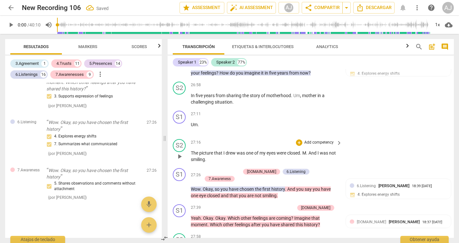
scroll to position [2582, 0]
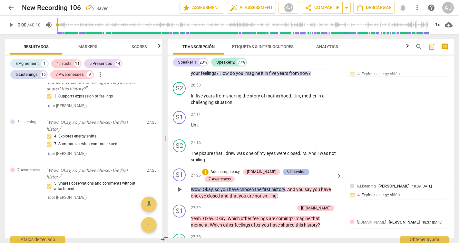
click at [286, 169] on div "6.Listening" at bounding box center [295, 172] width 19 height 6
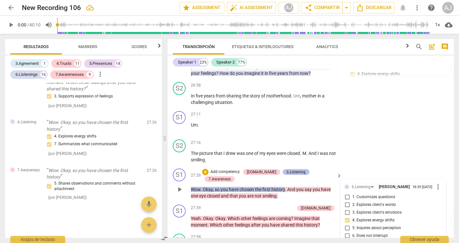
click at [286, 169] on div "6.Listening" at bounding box center [295, 172] width 19 height 6
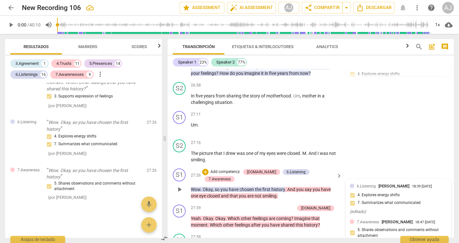
click at [352, 183] on div "6.Listening [PERSON_NAME] 18:39 [DATE] 4. Explores energy shifts 7. Summarizes …" at bounding box center [398, 199] width 97 height 33
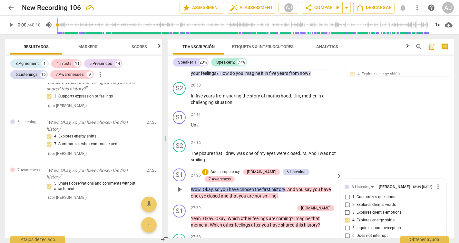
click at [345, 239] on input "7. Summarizes what communicated" at bounding box center [347, 243] width 10 height 8
checkbox input "false"
click at [398, 137] on div "S2 play_arrow pause 27:16 + Add competency keyboard_arrow_right The picture tha…" at bounding box center [311, 151] width 286 height 29
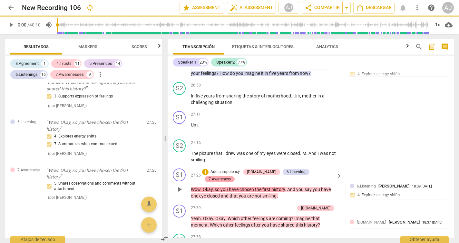
click at [231, 176] on div "7.Awareness" at bounding box center [219, 179] width 22 height 6
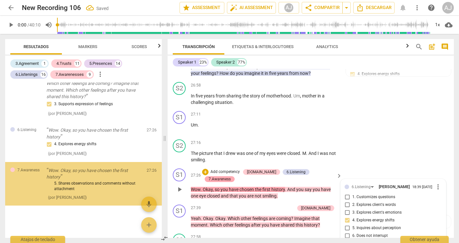
scroll to position [2391, 0]
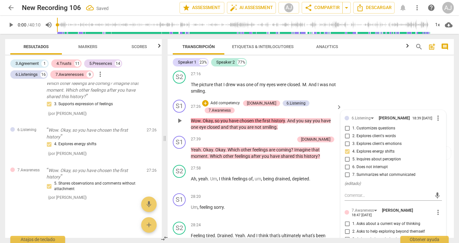
scroll to position [2653, 0]
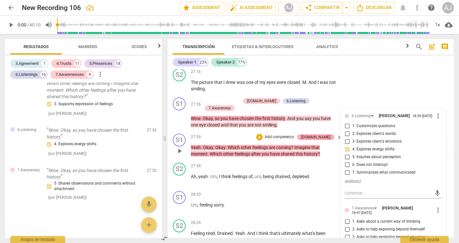
click at [326, 134] on div "[DOMAIN_NAME]" at bounding box center [315, 137] width 29 height 6
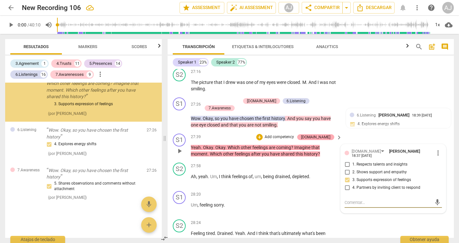
scroll to position [2321, 0]
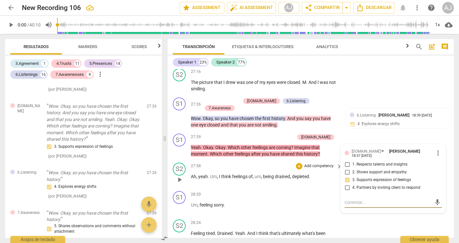
click at [333, 160] on div "S2 play_arrow pause 27:58 + Add competency keyboard_arrow_right Ah , yeah . Um …" at bounding box center [311, 174] width 286 height 28
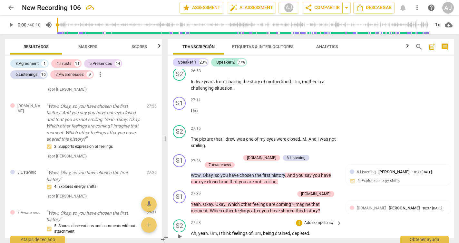
scroll to position [2595, 0]
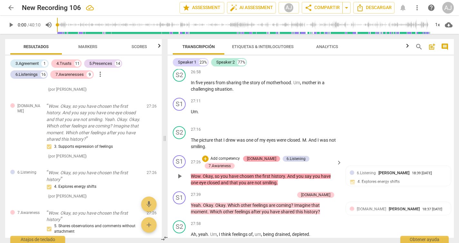
click at [260, 156] on div "[DOMAIN_NAME]" at bounding box center [261, 159] width 29 height 6
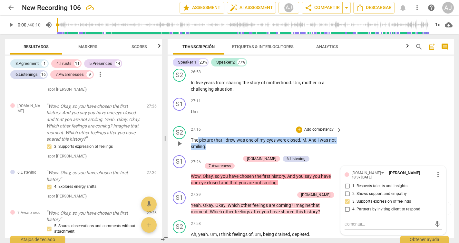
drag, startPoint x: 190, startPoint y: 80, endPoint x: 279, endPoint y: 97, distance: 90.2
click at [279, 123] on div "S2 play_arrow pause 27:16 + Add competency keyboard_arrow_right The picture tha…" at bounding box center [311, 137] width 286 height 29
drag, startPoint x: 192, startPoint y: 89, endPoint x: 207, endPoint y: 96, distance: 16.8
copy p "The picture that I drew was one of my eyes were closed . M . And I was not smil…"
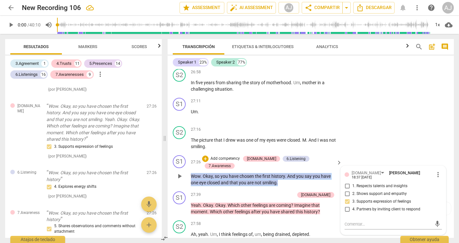
drag, startPoint x: 281, startPoint y: 126, endPoint x: 190, endPoint y: 120, distance: 91.0
click at [190, 152] on div "S1 play_arrow pause 27:26 + Add competency [DOMAIN_NAME] 6.Listening 7.Awarenes…" at bounding box center [311, 170] width 286 height 36
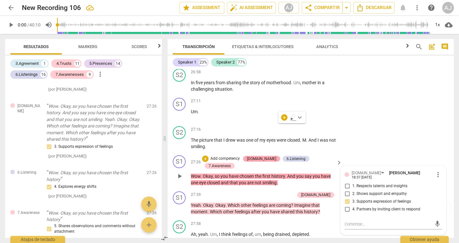
click at [261, 156] on div "[DOMAIN_NAME]" at bounding box center [261, 159] width 29 height 6
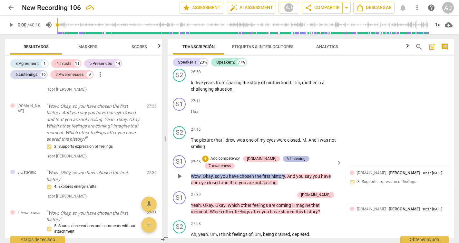
click at [295, 156] on div "6.Listening" at bounding box center [295, 159] width 19 height 6
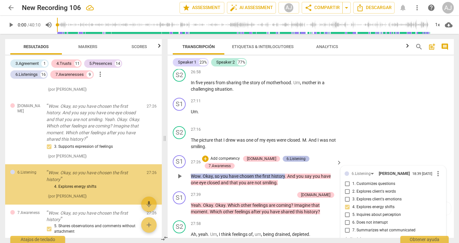
scroll to position [2374, 0]
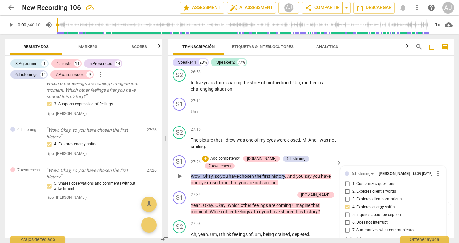
click at [380, 227] on span "7. Summarizes what communicated" at bounding box center [383, 230] width 63 height 6
click at [352, 226] on input "7. Summarizes what communicated" at bounding box center [347, 230] width 10 height 8
checkbox input "true"
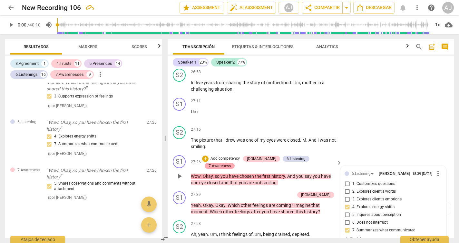
click at [231, 163] on div "7.Awareness" at bounding box center [219, 166] width 22 height 6
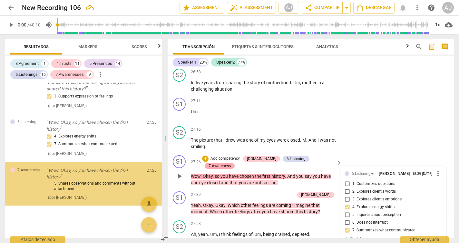
scroll to position [2399, 0]
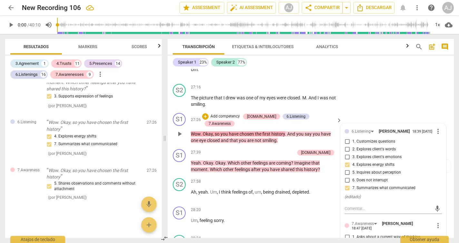
scroll to position [2641, 0]
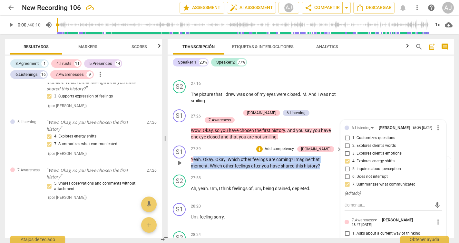
drag, startPoint x: 321, startPoint y: 110, endPoint x: 192, endPoint y: 99, distance: 129.0
click at [192, 156] on p "Yeah . Okay . Okay . Which other feelings are coming ? Imagine that moment . Wh…" at bounding box center [265, 162] width 148 height 13
click at [273, 163] on span "have" at bounding box center [275, 165] width 11 height 5
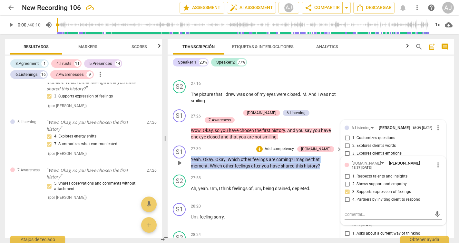
drag, startPoint x: 321, startPoint y: 110, endPoint x: 188, endPoint y: 102, distance: 133.2
click at [188, 143] on div "S1 play_arrow pause 27:39 + Add competency [DOMAIN_NAME] keyboard_arrow_right Y…" at bounding box center [311, 157] width 286 height 29
click at [294, 146] on p "Add competency" at bounding box center [279, 149] width 31 height 6
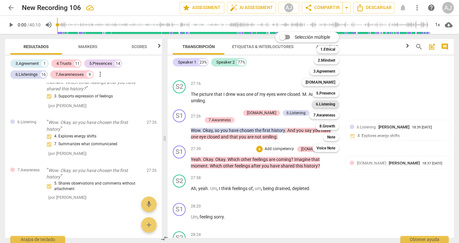
click at [329, 104] on b "6.Listening" at bounding box center [325, 104] width 19 height 8
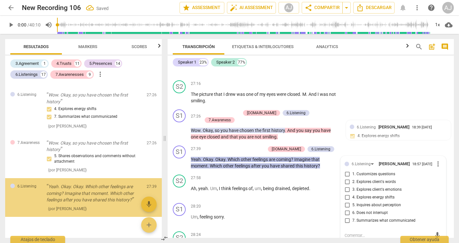
scroll to position [2437, 0]
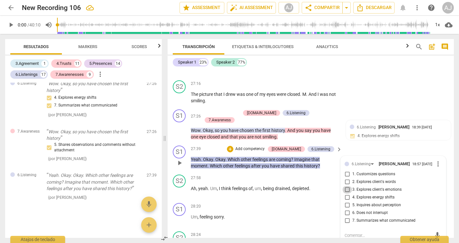
click at [346, 186] on input "3. Explores client's emotions" at bounding box center [347, 190] width 10 height 8
checkbox input "true"
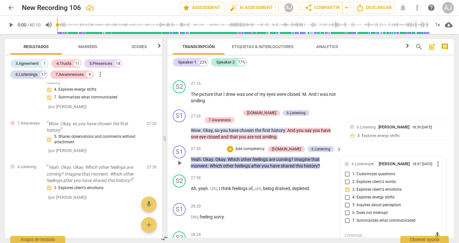
click at [265, 146] on p "Add competency" at bounding box center [250, 149] width 31 height 6
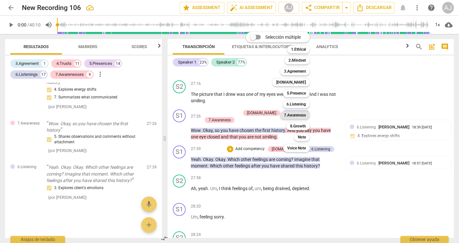
click at [303, 116] on b "7.Awareness" at bounding box center [295, 115] width 22 height 8
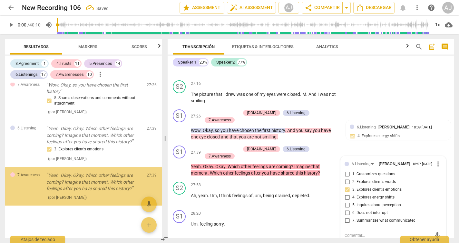
scroll to position [2483, 0]
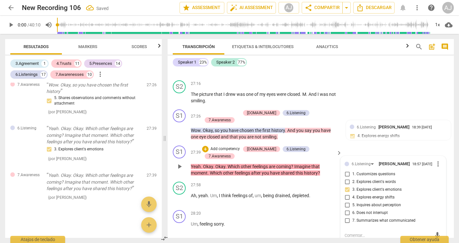
checkbox input "true"
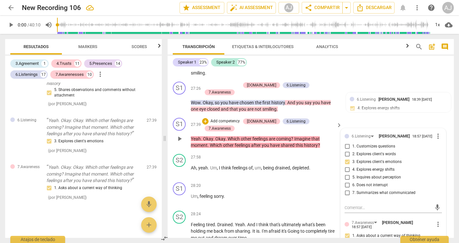
scroll to position [2675, 0]
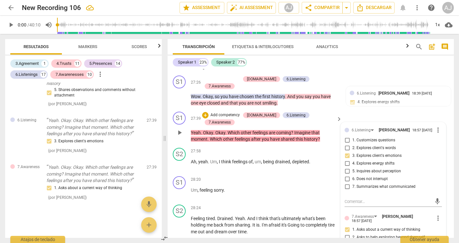
checkbox input "true"
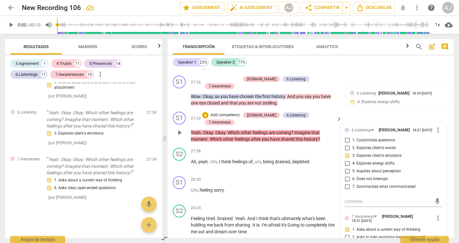
click at [314, 136] on span "history" at bounding box center [311, 138] width 14 height 5
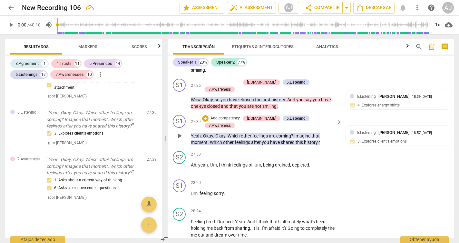
scroll to position [2562, 0]
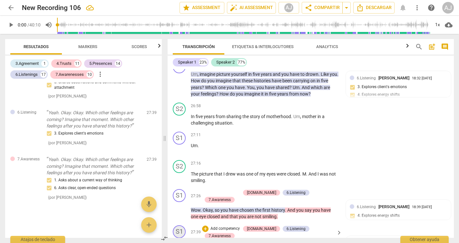
drag, startPoint x: 321, startPoint y: 189, endPoint x: 182, endPoint y: 179, distance: 139.2
click at [182, 222] on div "S1 play_arrow pause 27:39 + Add competency [DOMAIN_NAME] 6.Listening 7.Awarenes…" at bounding box center [311, 240] width 286 height 36
click at [237, 225] on p "Add competency" at bounding box center [225, 228] width 31 height 6
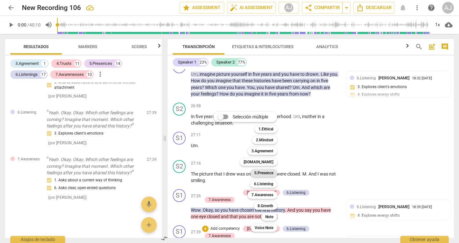
click at [266, 171] on b "5.Presence" at bounding box center [263, 173] width 19 height 8
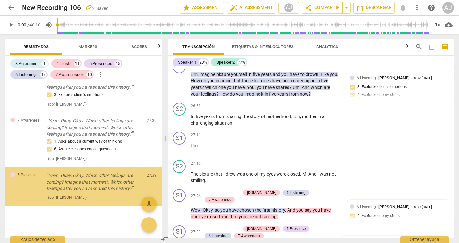
scroll to position [2651, 0]
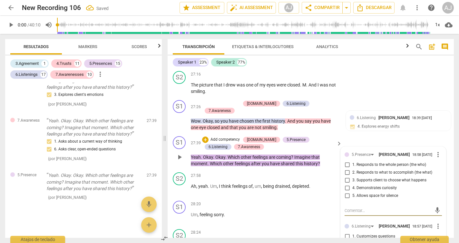
click at [362, 193] on span "5. Allows space for silence" at bounding box center [375, 196] width 46 height 6
click at [352, 192] on input "5. Allows space for silence" at bounding box center [347, 196] width 10 height 8
checkbox input "true"
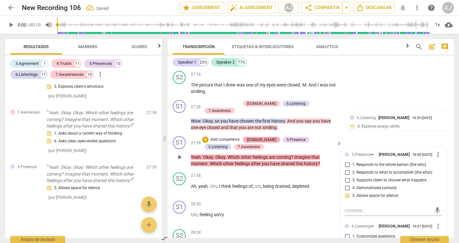
click at [251, 137] on div "[DOMAIN_NAME]" at bounding box center [261, 140] width 29 height 6
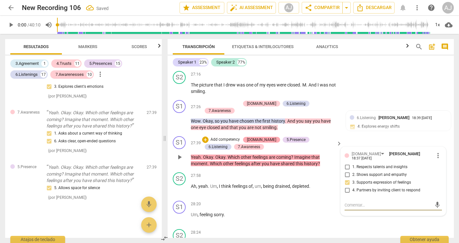
scroll to position [2321, 0]
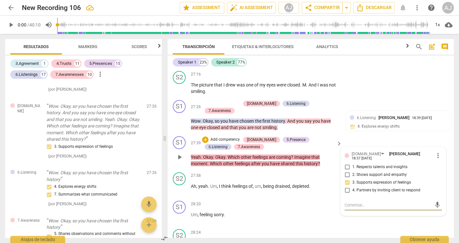
click at [347, 178] on input "3. Supports expression of feelings" at bounding box center [347, 182] width 10 height 8
click at [346, 178] on input "3. Supports expression of feelings" at bounding box center [347, 182] width 10 height 8
checkbox input "false"
click at [320, 172] on div "27:58 + Add competency keyboard_arrow_right Ah , yeah . Um , I think feelings o…" at bounding box center [267, 183] width 152 height 23
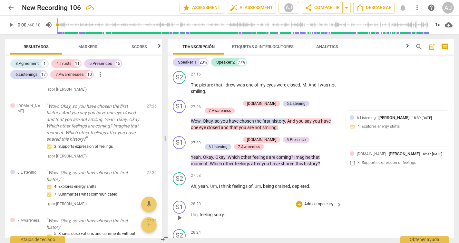
click at [354, 198] on div "S1 play_arrow pause 28:20 + Add competency keyboard_arrow_right Um , feeling so…" at bounding box center [311, 212] width 286 height 28
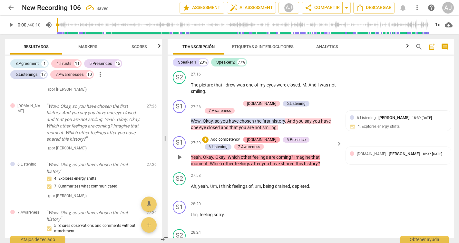
click at [257, 137] on div "[DOMAIN_NAME]" at bounding box center [261, 140] width 29 height 6
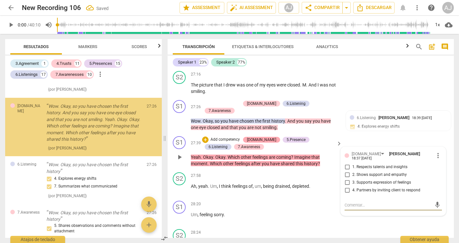
scroll to position [2317, 0]
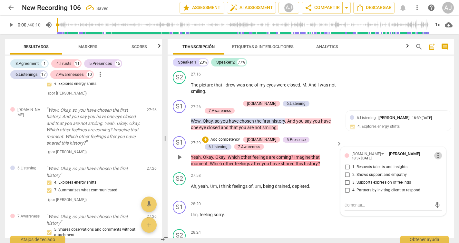
click at [434, 151] on span "more_vert" at bounding box center [438, 155] width 8 height 8
click at [440, 111] on li "Borrar" at bounding box center [442, 109] width 23 height 12
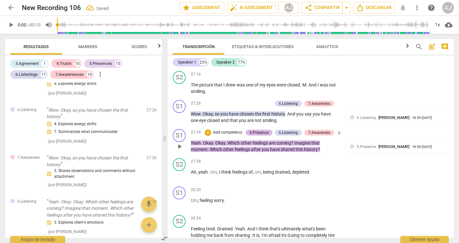
click at [265, 129] on div "5.Presence" at bounding box center [258, 132] width 19 height 6
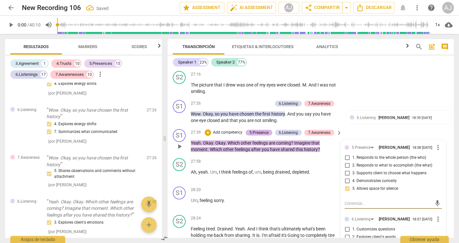
scroll to position [2479, 0]
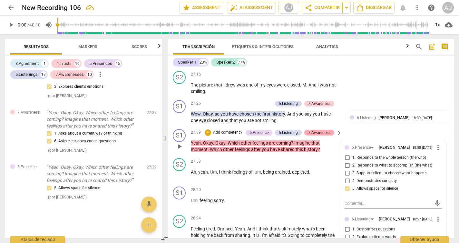
click at [309, 129] on div "7.Awareness" at bounding box center [319, 132] width 22 height 6
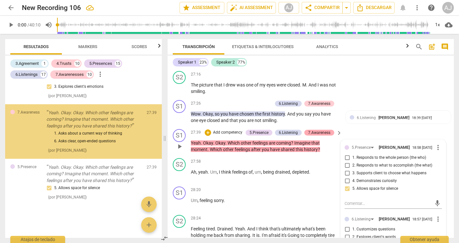
scroll to position [2452, 0]
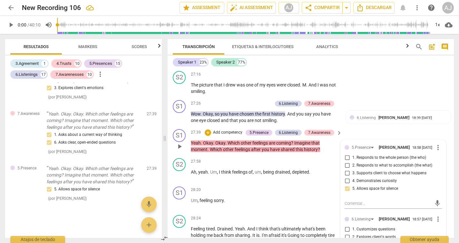
click at [438, 143] on div "5.Presence [PERSON_NAME] 18:58 [DATE] more_vert 1. Responds to the whole person…" at bounding box center [392, 169] width 97 height 52
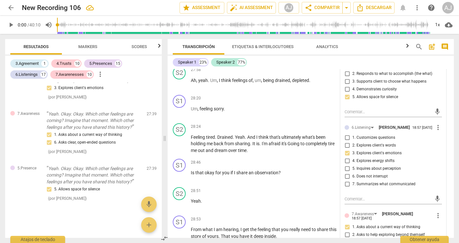
scroll to position [2745, 0]
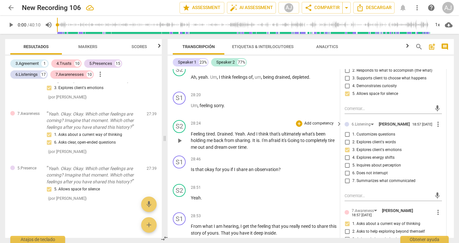
click at [325, 130] on p "Feeling tired . Drained . Yeah . And I think that's ultimately what's been hold…" at bounding box center [265, 140] width 148 height 20
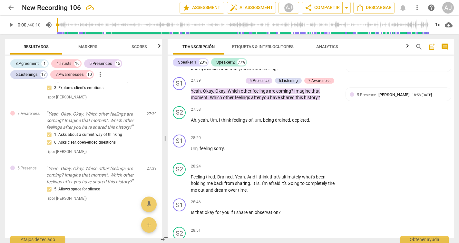
scroll to position [2669, 0]
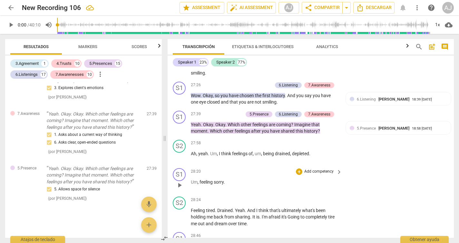
click at [218, 179] on span "sorry" at bounding box center [219, 181] width 10 height 5
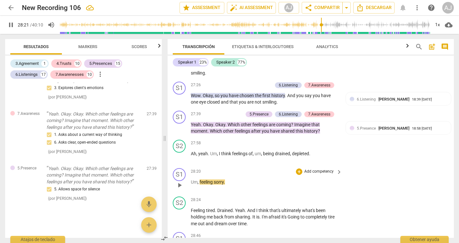
click at [218, 179] on span "sorry" at bounding box center [219, 181] width 10 height 5
click at [209, 179] on span "feeling" at bounding box center [206, 181] width 14 height 5
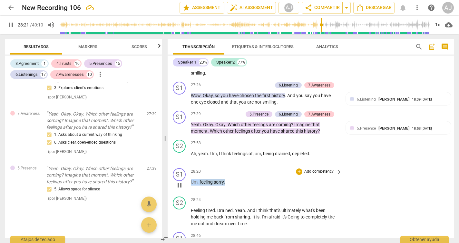
click at [209, 179] on span "feeling" at bounding box center [206, 181] width 14 height 5
type input "1701"
click at [376, 194] on div "S2 play_arrow pause 28:24 + Add competency keyboard_arrow_right Feeling tired .…" at bounding box center [311, 212] width 286 height 36
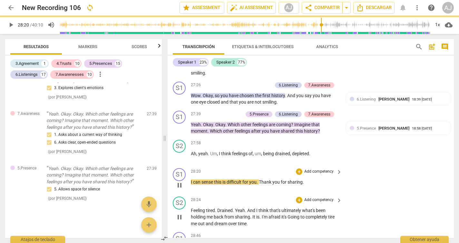
type input "1701"
drag, startPoint x: 304, startPoint y: 131, endPoint x: 188, endPoint y: 130, distance: 116.0
click at [188, 165] on div "S1 play_arrow pause 28:20 + Add competency keyboard_arrow_right I can sense thi…" at bounding box center [311, 179] width 286 height 28
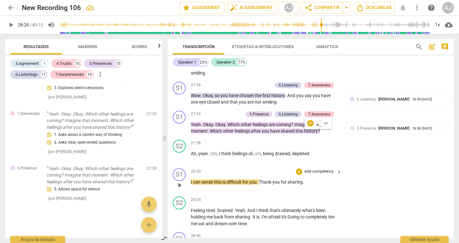
click at [302, 168] on div "+ Add competency" at bounding box center [315, 171] width 38 height 6
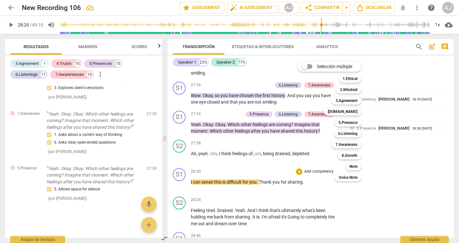
click at [306, 135] on div "Selección múltiple m 1.Ethical 1 2.Mindset 2 3.Agreement 3 [DOMAIN_NAME] 4 5.Pr…" at bounding box center [334, 121] width 79 height 123
click at [350, 113] on b "[DOMAIN_NAME]" at bounding box center [343, 112] width 30 height 8
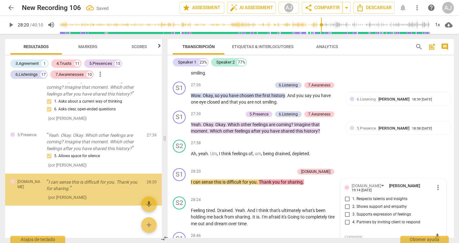
scroll to position [2511, 0]
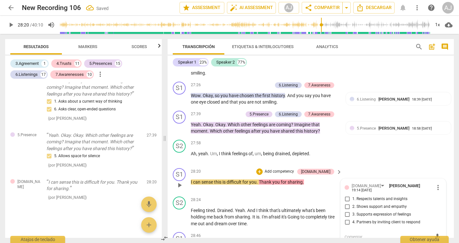
click at [365, 204] on span "2. Shows support and empathy" at bounding box center [379, 207] width 54 height 6
click at [352, 203] on input "2. Shows support and empathy" at bounding box center [347, 207] width 10 height 8
checkbox input "true"
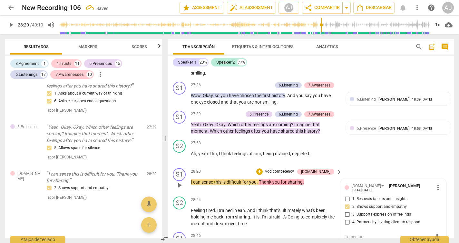
click at [367, 211] on span "3. Supports expression of feelings" at bounding box center [381, 214] width 59 height 6
click at [352, 210] on input "3. Supports expression of feelings" at bounding box center [347, 214] width 10 height 8
checkbox input "true"
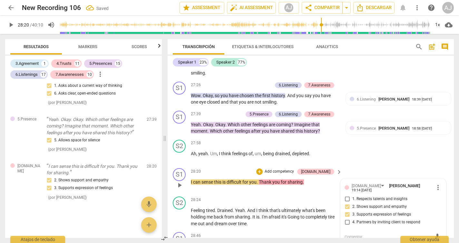
click at [294, 168] on p "Add competency" at bounding box center [279, 171] width 31 height 6
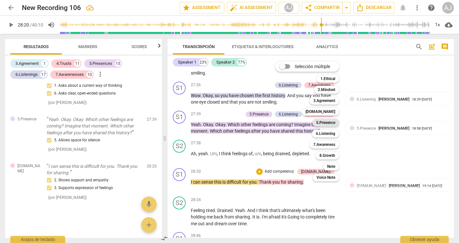
click at [327, 123] on b "5.Presence" at bounding box center [325, 123] width 19 height 8
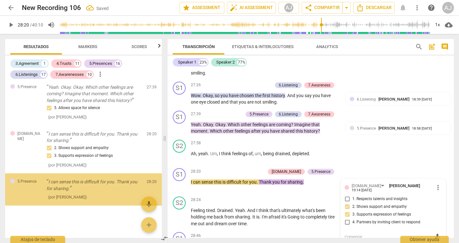
scroll to position [2558, 0]
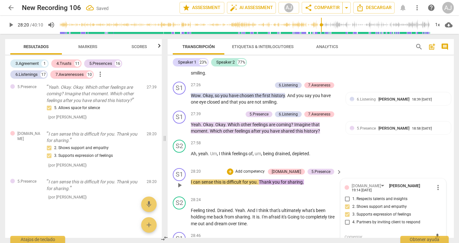
checkbox input "true"
click at [280, 194] on div "S2 play_arrow pause 28:24 + Add competency keyboard_arrow_right Feeling tired .…" at bounding box center [311, 212] width 286 height 36
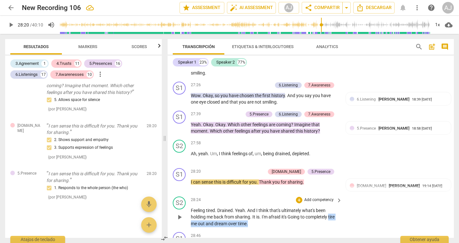
drag, startPoint x: 331, startPoint y: 166, endPoint x: 325, endPoint y: 176, distance: 11.5
click at [325, 194] on div "S2 play_arrow pause 28:24 + Add competency keyboard_arrow_right Feeling tired .…" at bounding box center [311, 212] width 286 height 36
click at [380, 229] on div "S1 play_arrow pause 28:46 + Add competency keyboard_arrow_right Is that okay fo…" at bounding box center [311, 243] width 286 height 28
drag, startPoint x: 283, startPoint y: 194, endPoint x: 176, endPoint y: 191, distance: 107.3
click at [176, 229] on div "S1 play_arrow pause 28:46 + Add competency keyboard_arrow_right Is that okay fo…" at bounding box center [311, 243] width 286 height 28
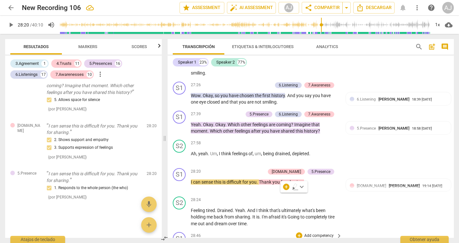
click at [315, 233] on p "Add competency" at bounding box center [318, 236] width 31 height 6
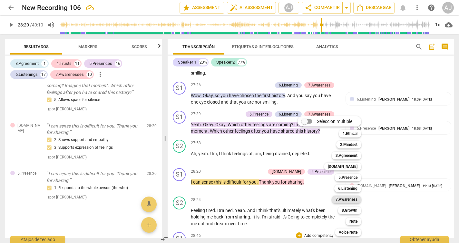
click at [351, 200] on b "7.Awareness" at bounding box center [346, 199] width 22 height 8
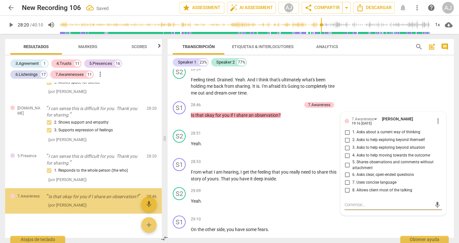
scroll to position [2598, 0]
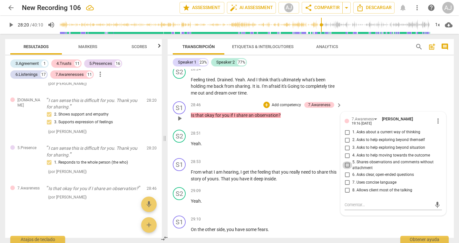
click at [347, 161] on input "5. Shares observations and comments without attachment" at bounding box center [347, 165] width 10 height 8
checkbox input "true"
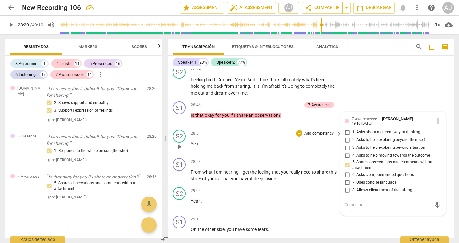
click at [316, 127] on div "S2 play_arrow pause 28:51 + Add competency keyboard_arrow_right Yeah ." at bounding box center [311, 141] width 286 height 28
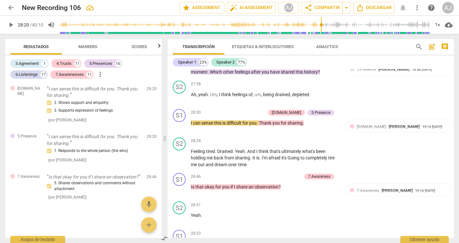
scroll to position [2722, 0]
